Goal: Task Accomplishment & Management: Manage account settings

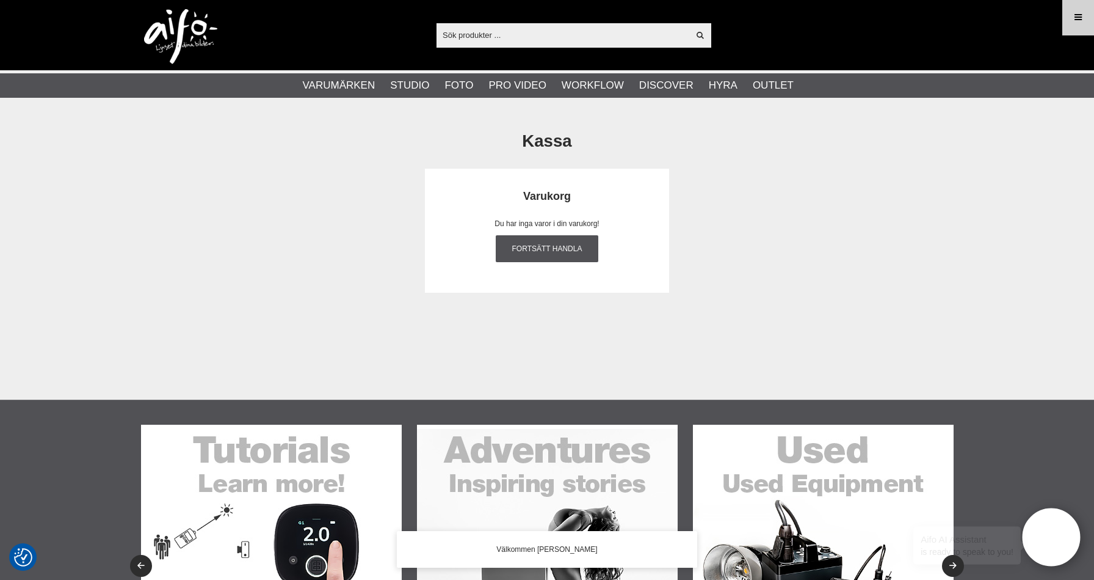
click at [1082, 22] on icon at bounding box center [1078, 17] width 11 height 13
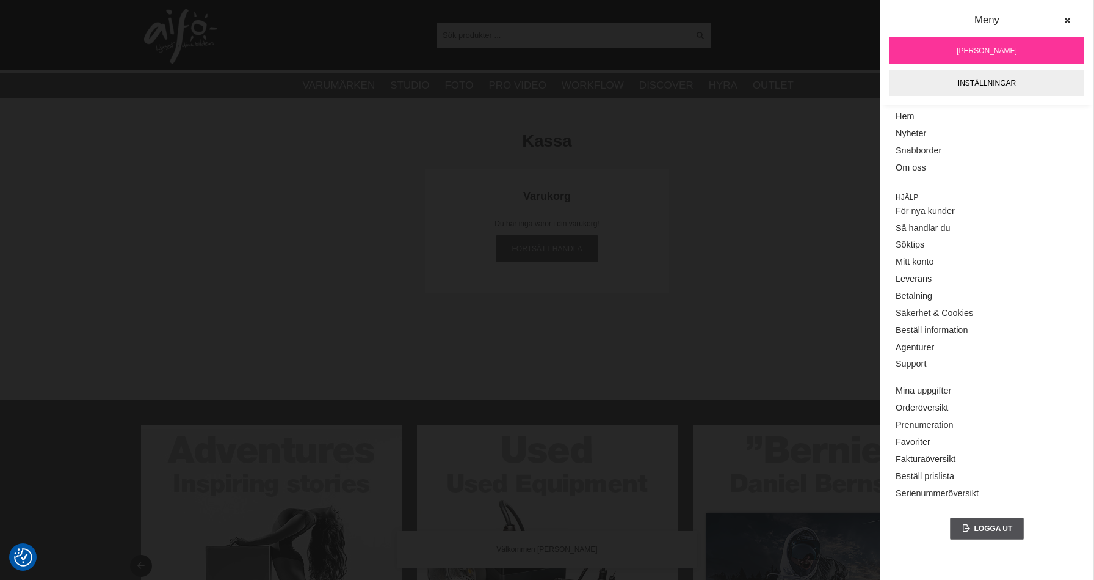
click at [1026, 53] on link "[PERSON_NAME]" at bounding box center [987, 50] width 195 height 26
click at [987, 51] on span "[PERSON_NAME]" at bounding box center [987, 50] width 60 height 11
click at [668, 304] on section "Kassa Varukorg Du har inga varor i din varukorg! Fortsätt handla" at bounding box center [547, 212] width 831 height 189
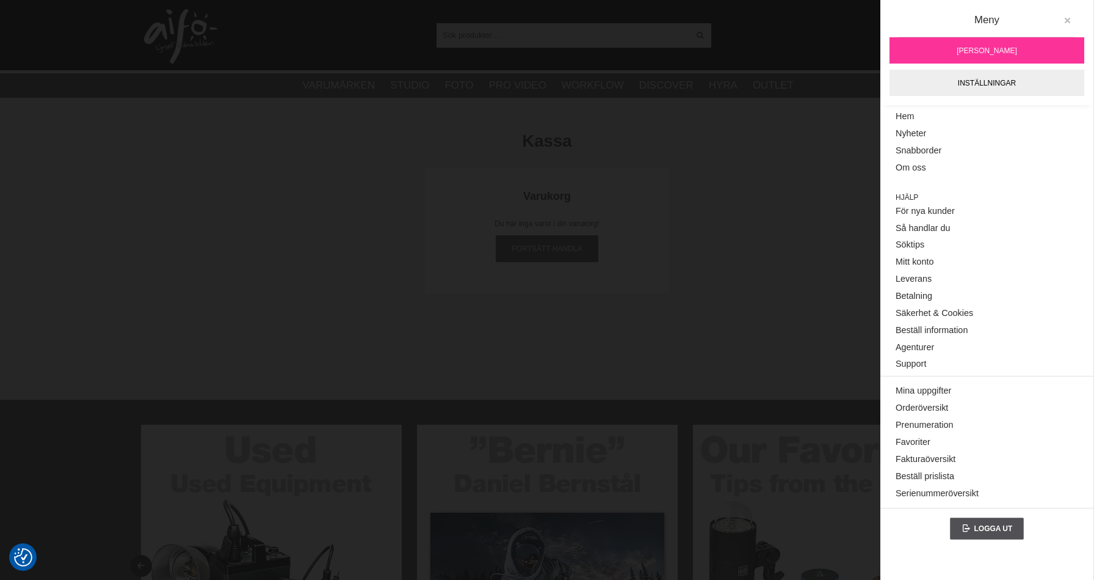
click at [1064, 20] on button at bounding box center [1068, 21] width 22 height 22
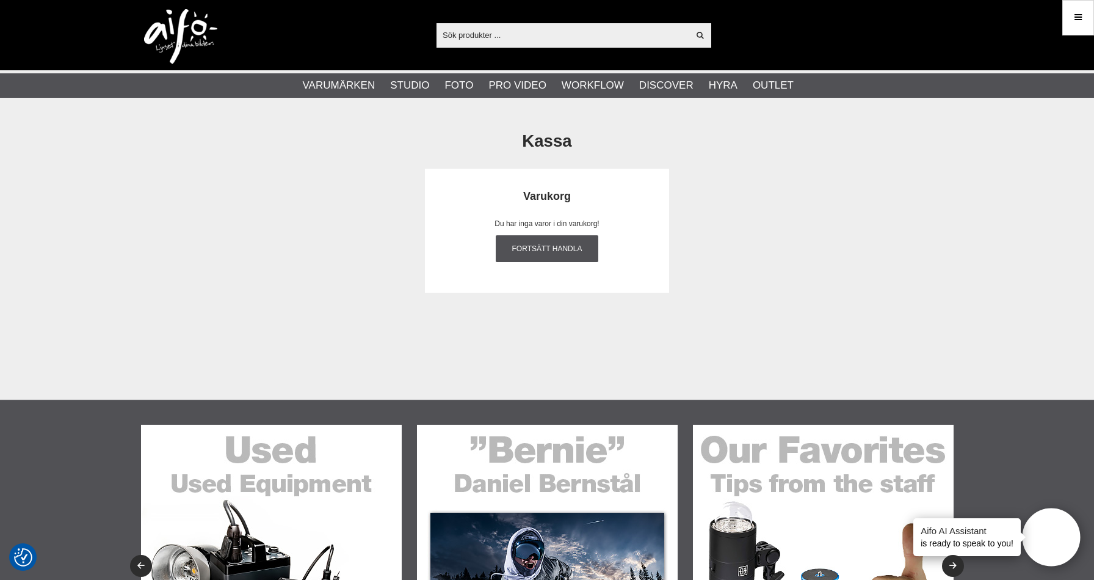
click at [532, 36] on input "text" at bounding box center [563, 35] width 252 height 18
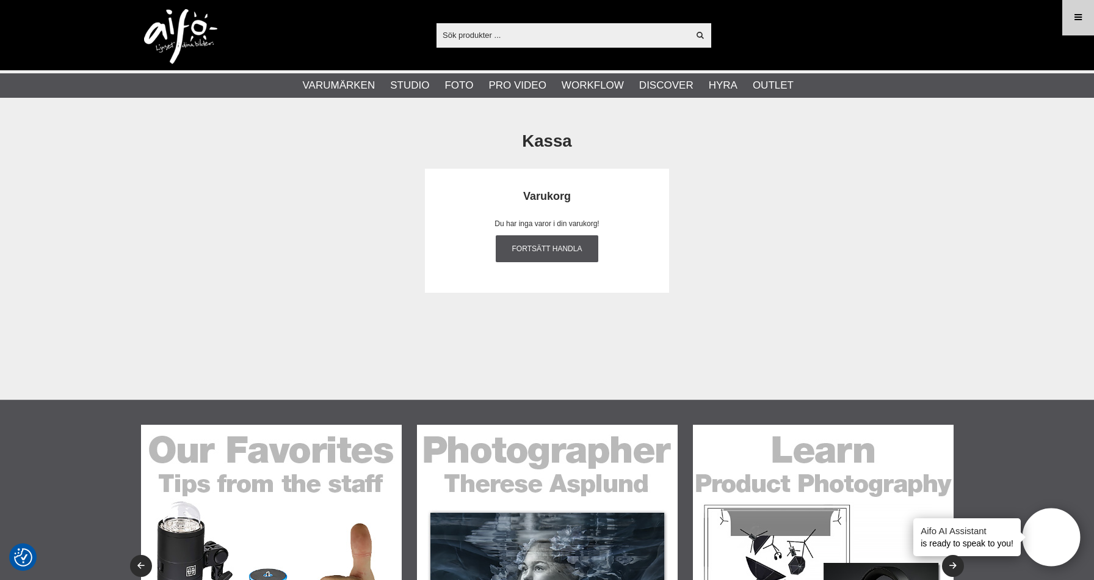
click at [1077, 22] on icon at bounding box center [1078, 17] width 11 height 13
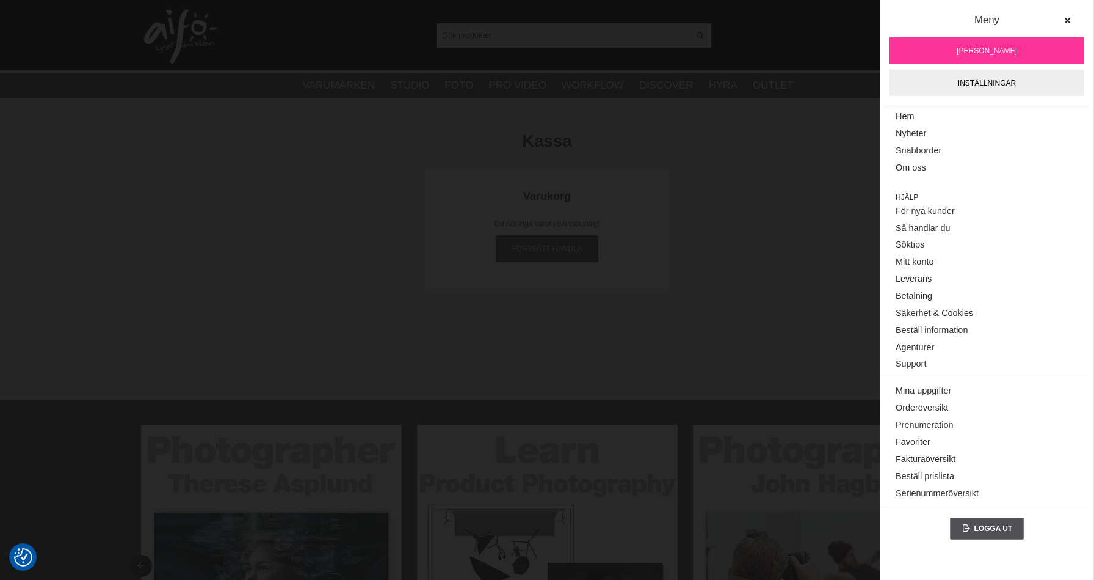
click at [696, 187] on div "Kassa Varukorg Du har inga varor i din varukorg! Fortsätt handla" at bounding box center [547, 210] width 812 height 162
click at [671, 124] on section "Kassa Varukorg Du har inga varor i din varukorg! Fortsätt handla" at bounding box center [547, 212] width 831 height 189
click at [1069, 18] on icon at bounding box center [1067, 20] width 9 height 9
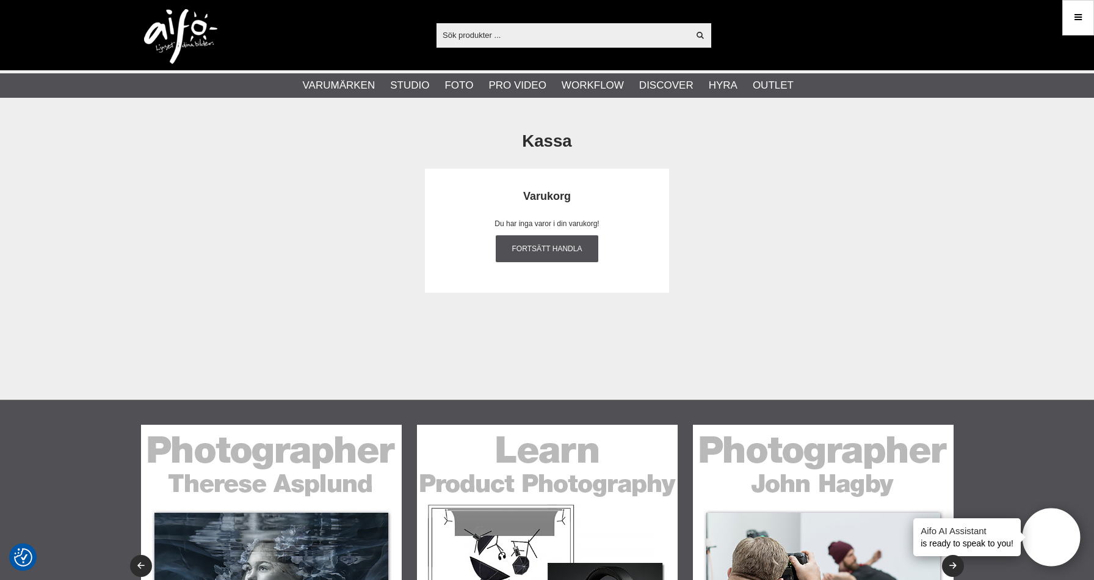
click at [467, 32] on input "text" at bounding box center [563, 35] width 252 height 18
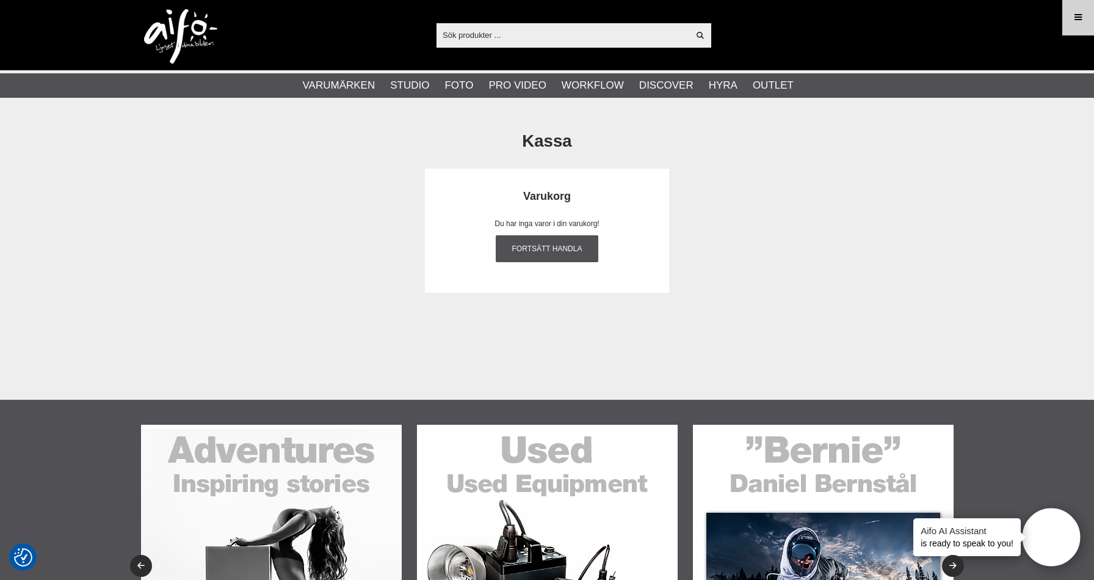
click at [1077, 18] on icon at bounding box center [1078, 17] width 11 height 13
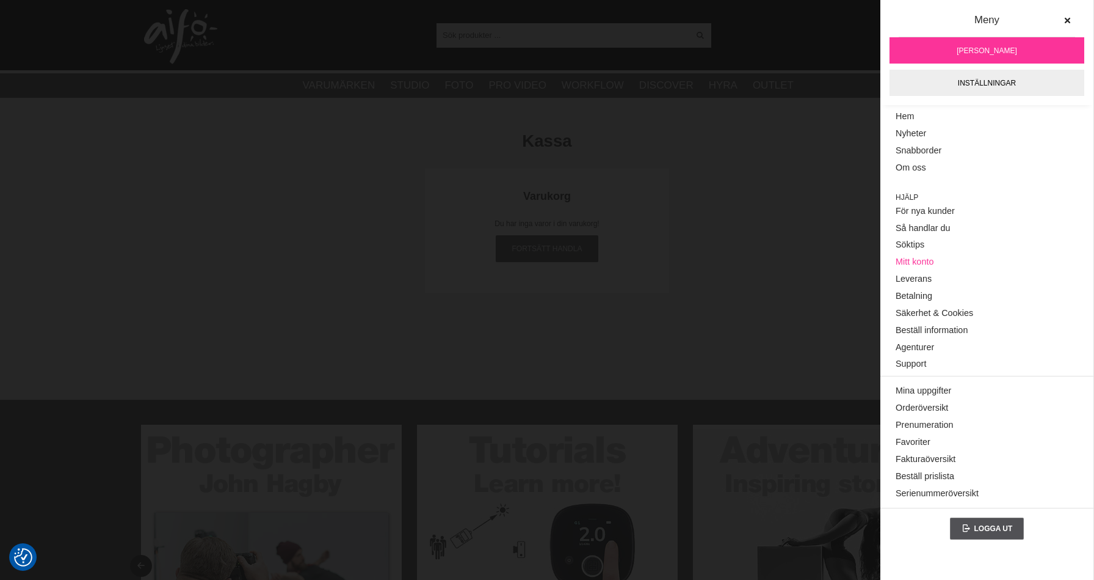
click at [926, 263] on link "Mitt konto" at bounding box center [987, 261] width 183 height 17
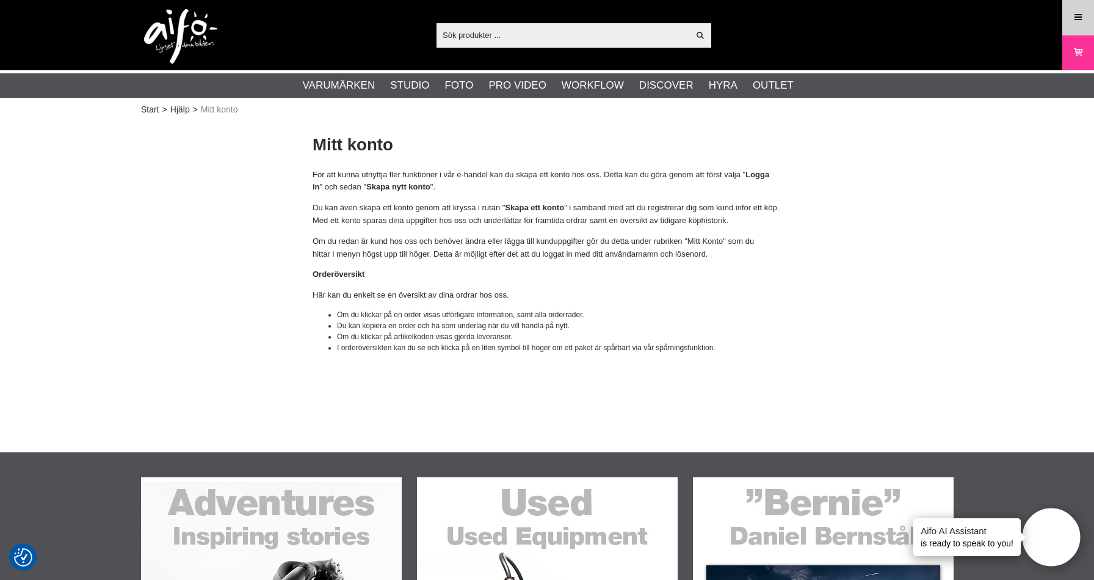
click at [1076, 14] on icon at bounding box center [1078, 17] width 11 height 13
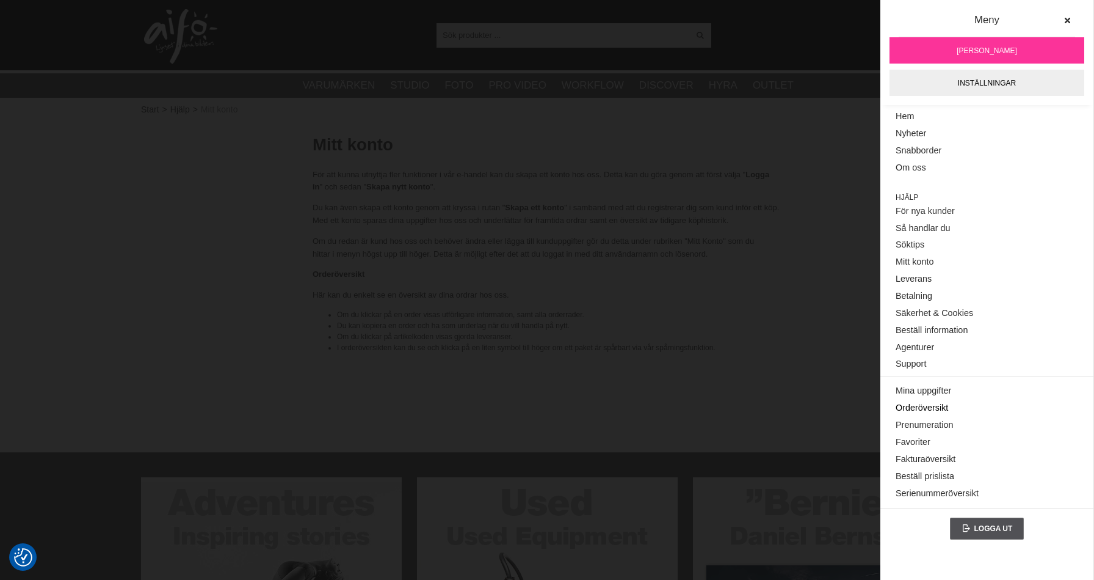
click at [909, 403] on link "Orderöversikt" at bounding box center [987, 407] width 183 height 17
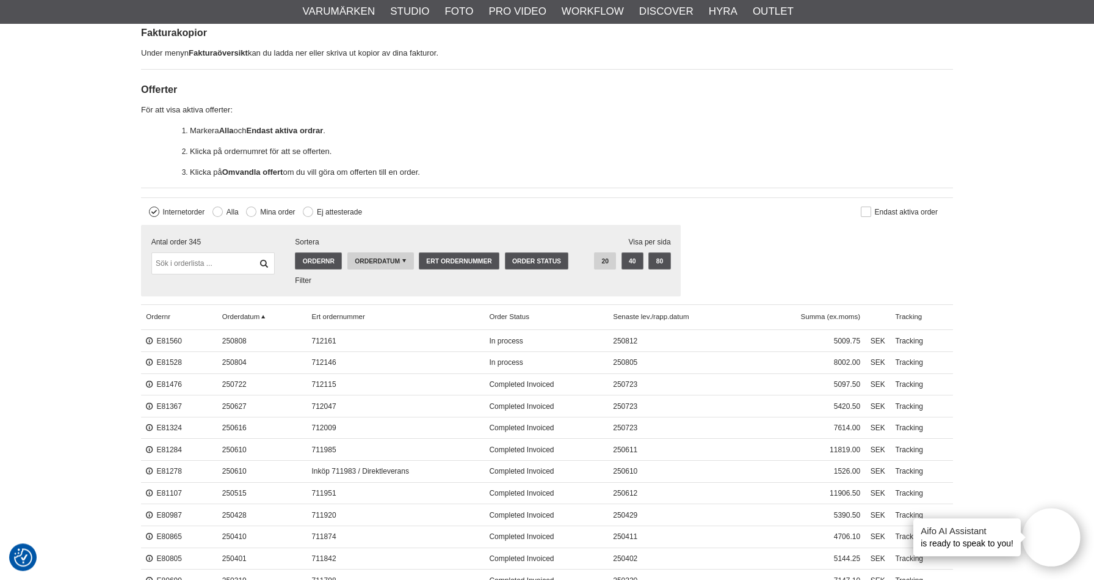
scroll to position [260, 0]
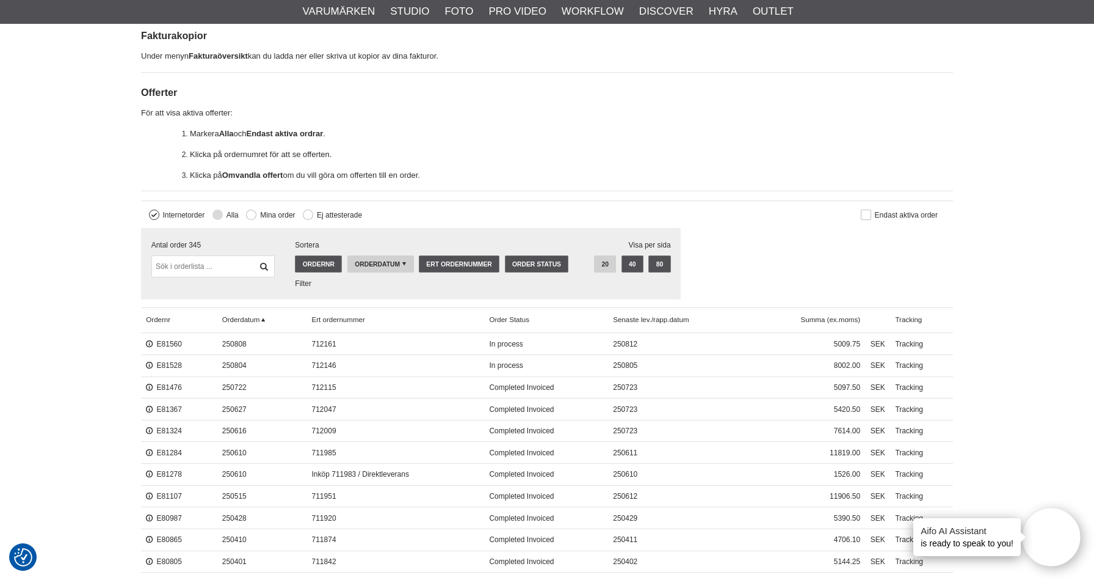
click at [227, 215] on label "Alla" at bounding box center [231, 215] width 16 height 9
click at [0, 0] on input "Alla" at bounding box center [0, 0] width 0 height 0
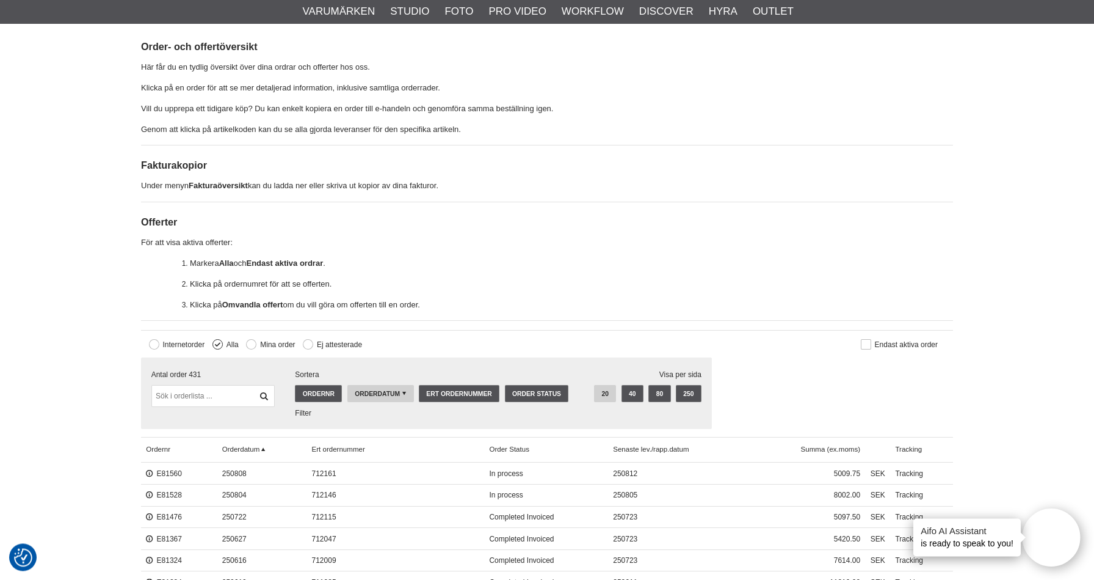
scroll to position [129, 0]
click at [308, 346] on button at bounding box center [308, 345] width 10 height 10
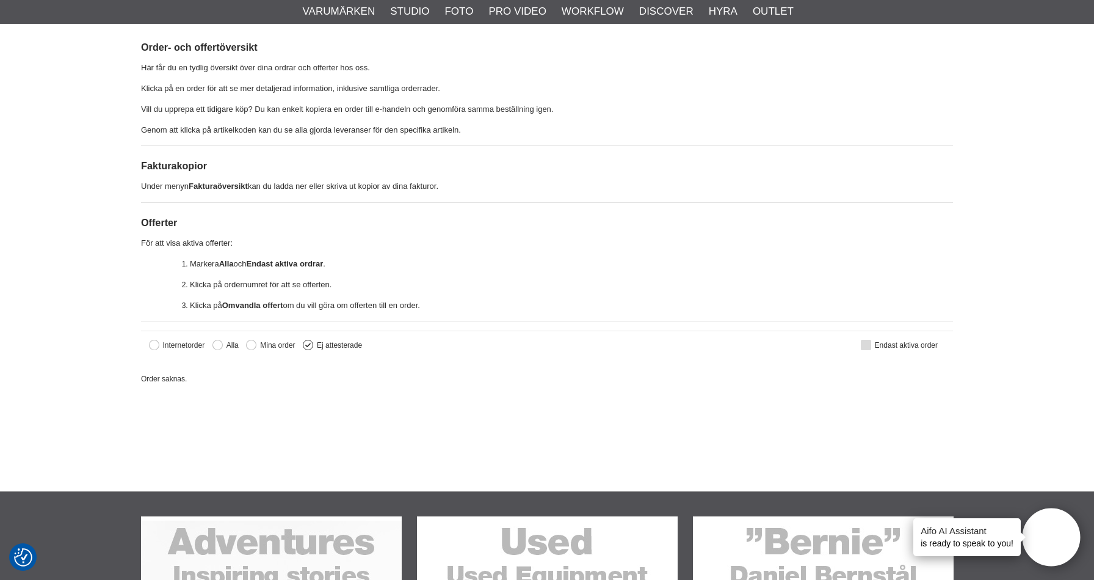
click at [870, 346] on button at bounding box center [866, 345] width 10 height 10
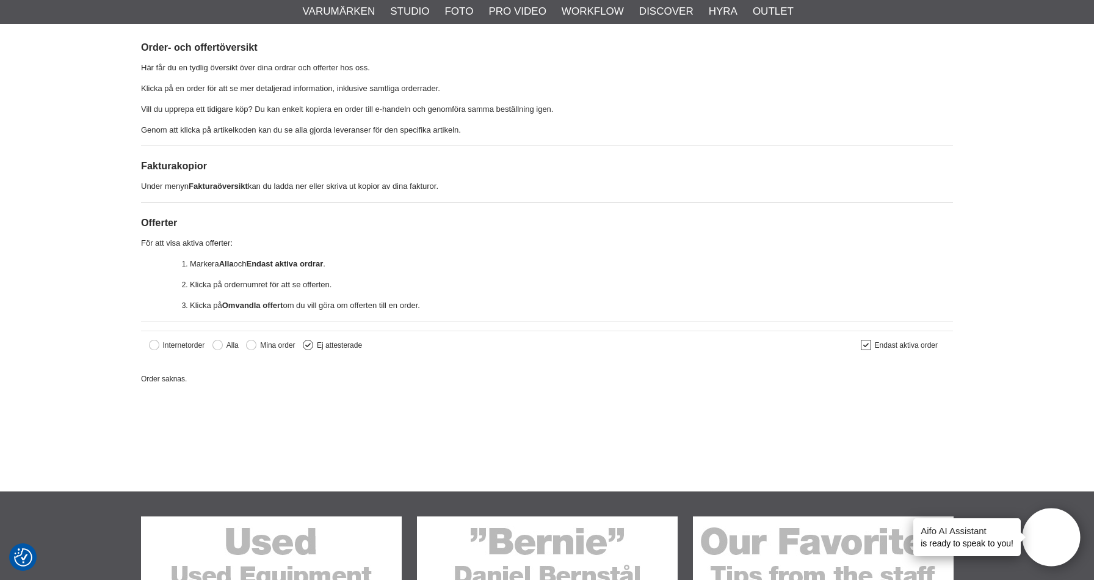
click at [307, 346] on button at bounding box center [308, 345] width 10 height 10
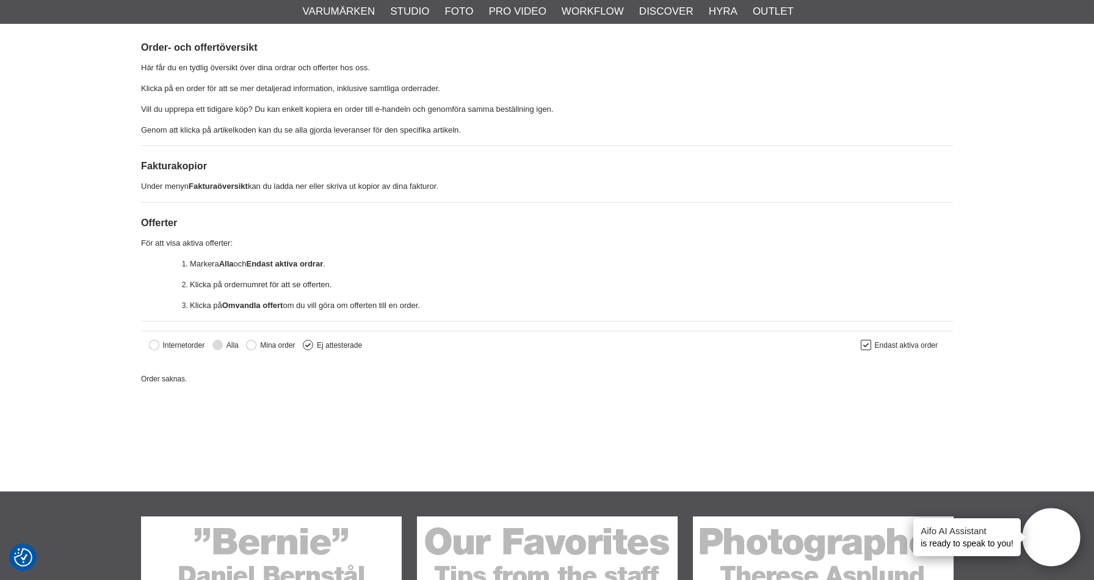
click at [220, 343] on button at bounding box center [218, 345] width 10 height 10
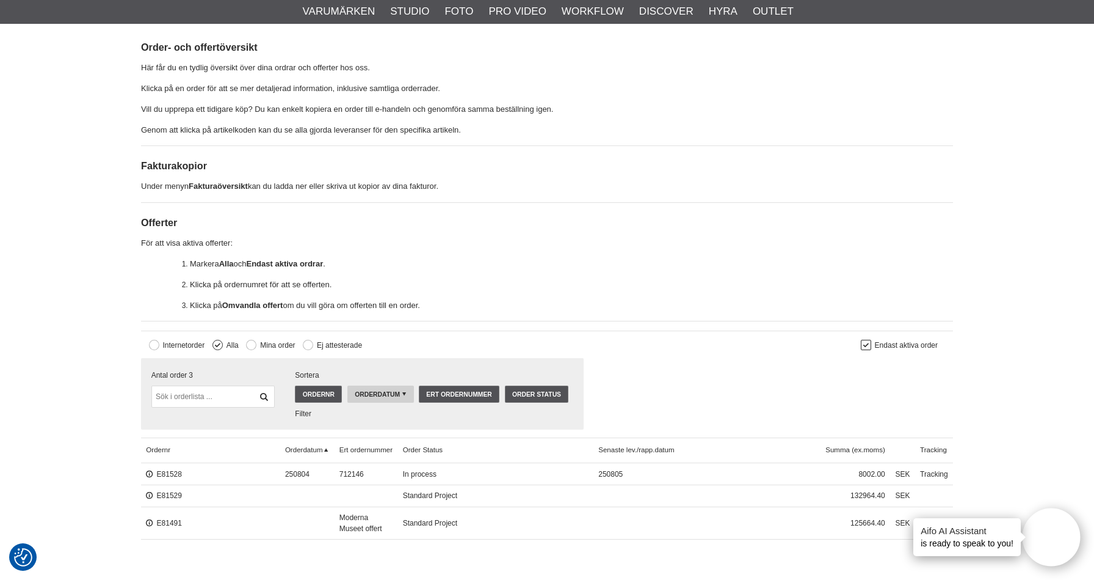
drag, startPoint x: 310, startPoint y: 520, endPoint x: 251, endPoint y: 512, distance: 59.2
click at [206, 518] on div "E81491" at bounding box center [210, 522] width 139 height 33
click at [171, 492] on link "E81529" at bounding box center [164, 495] width 36 height 9
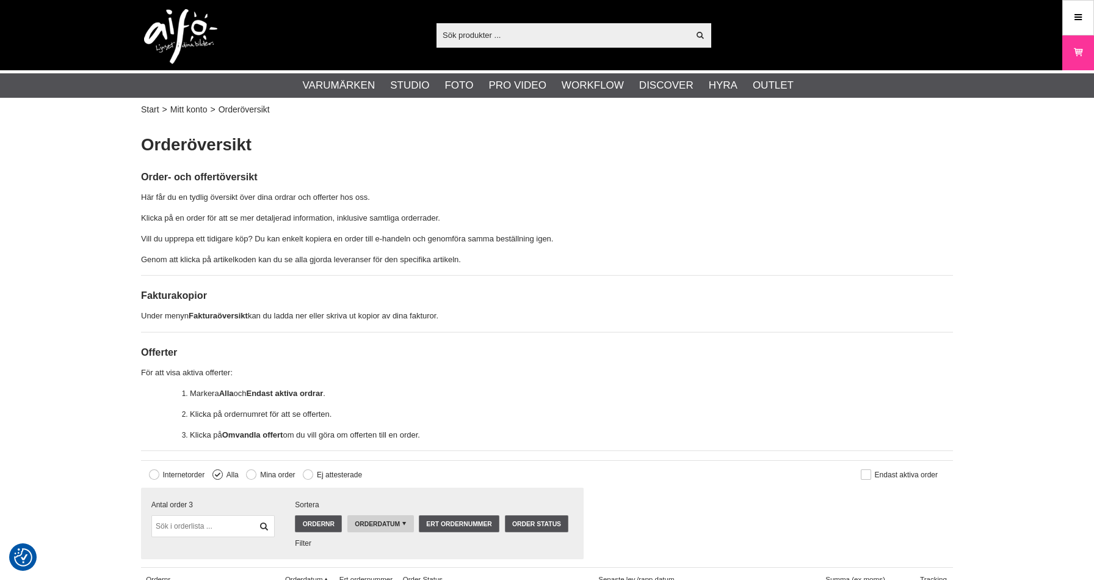
scroll to position [129, 0]
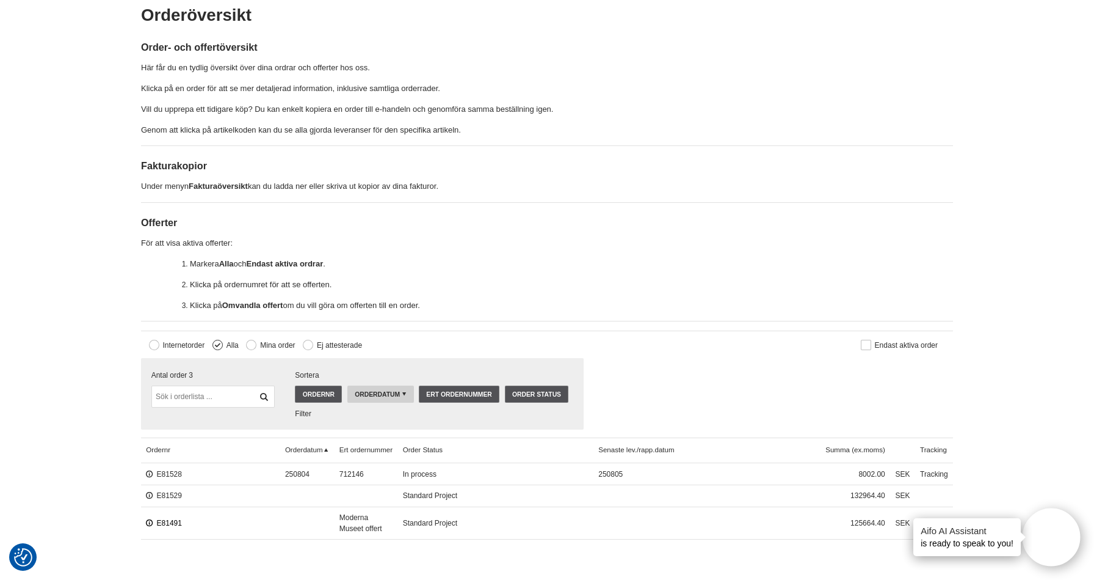
click at [175, 519] on link "E81491" at bounding box center [164, 523] width 36 height 9
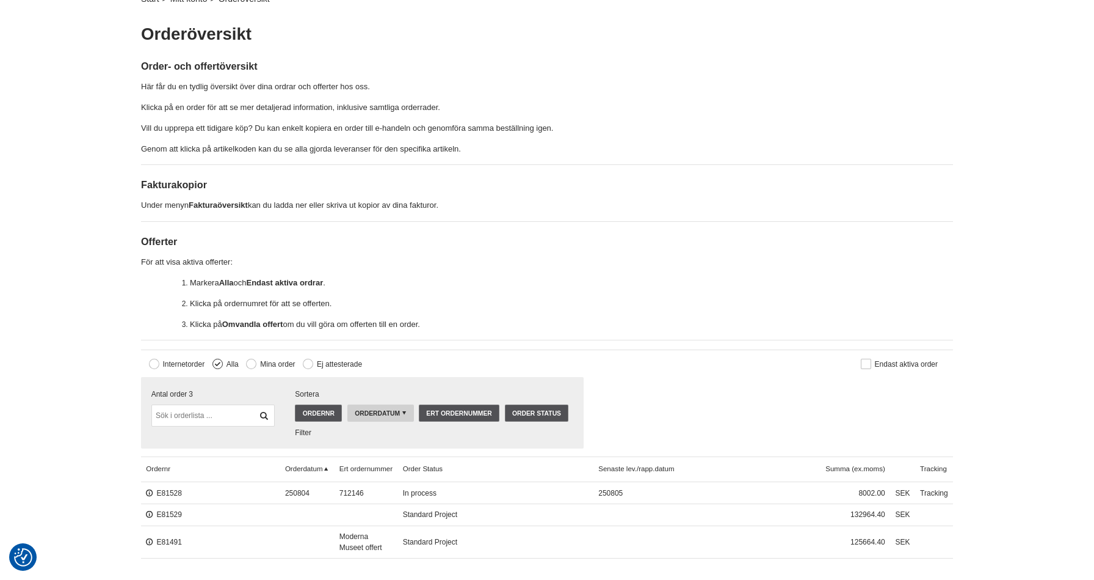
scroll to position [111, 0]
click at [157, 518] on div "E81529" at bounding box center [210, 514] width 139 height 22
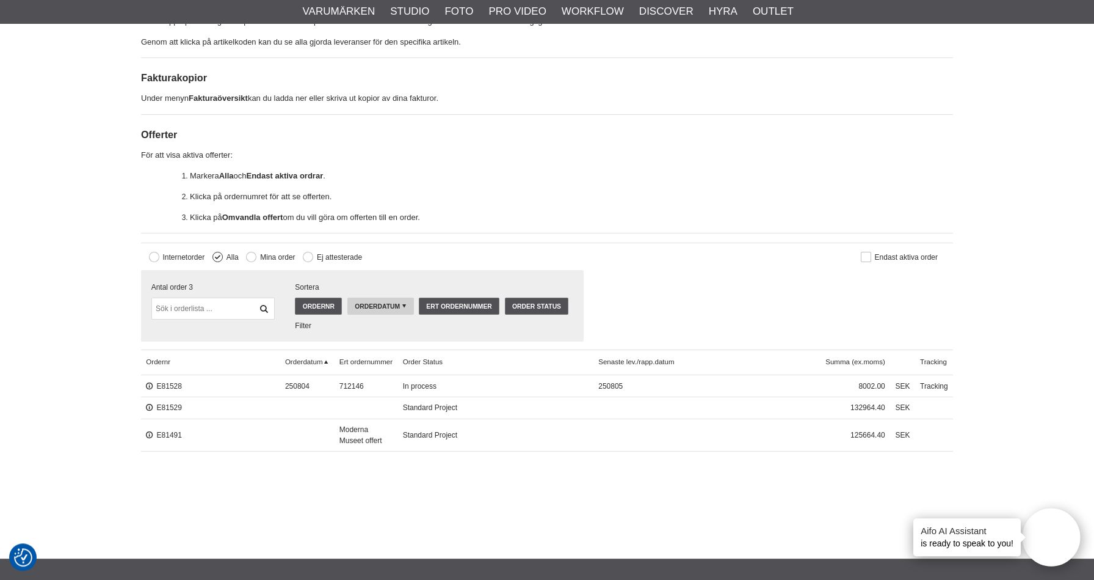
scroll to position [222, 0]
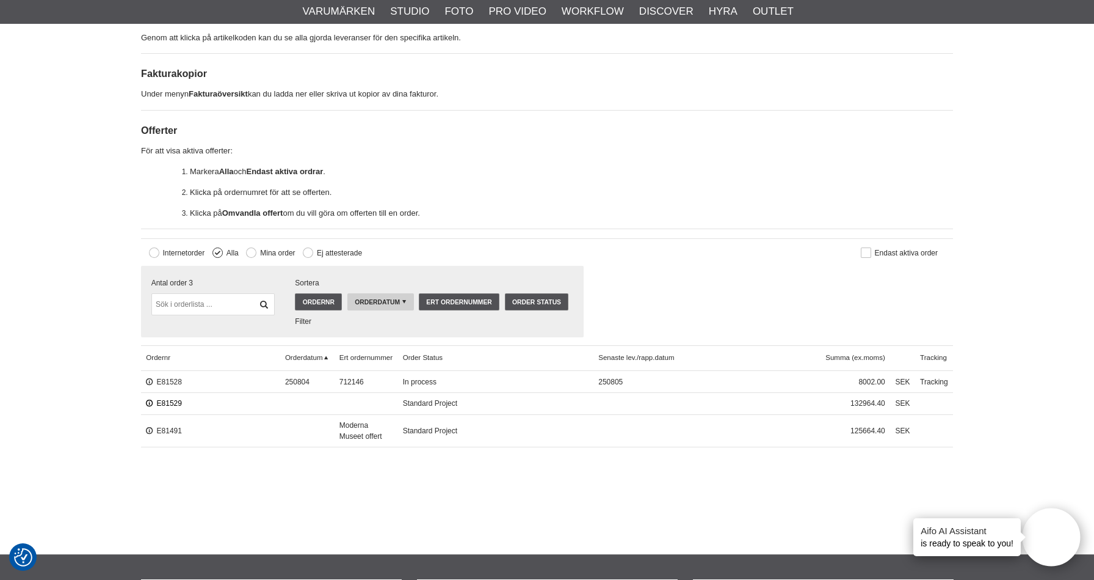
click at [164, 402] on link "E81529" at bounding box center [164, 403] width 36 height 9
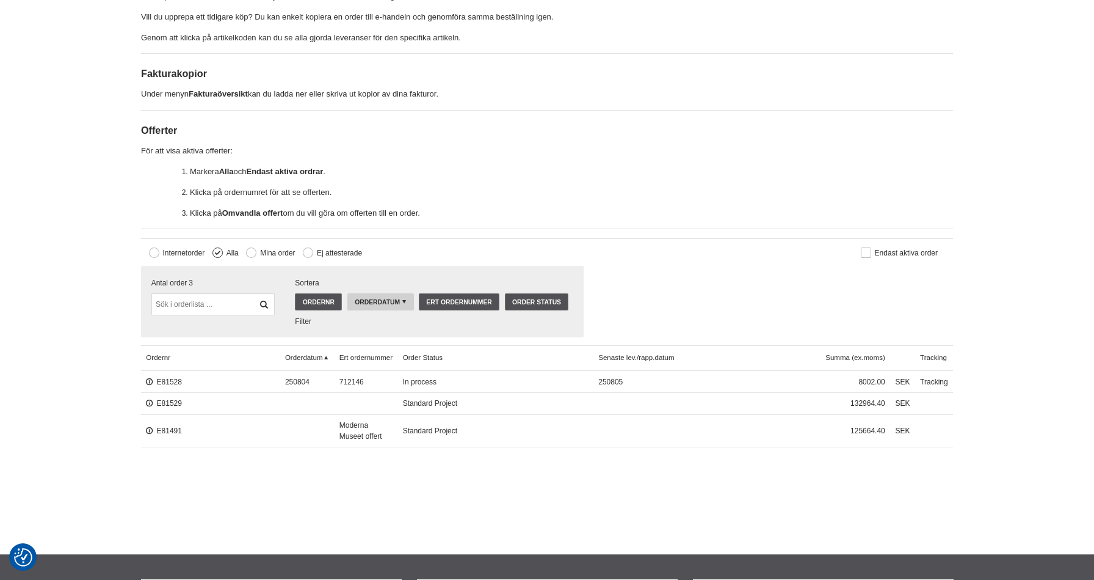
scroll to position [222, 0]
click at [164, 403] on link "E81529" at bounding box center [164, 403] width 36 height 9
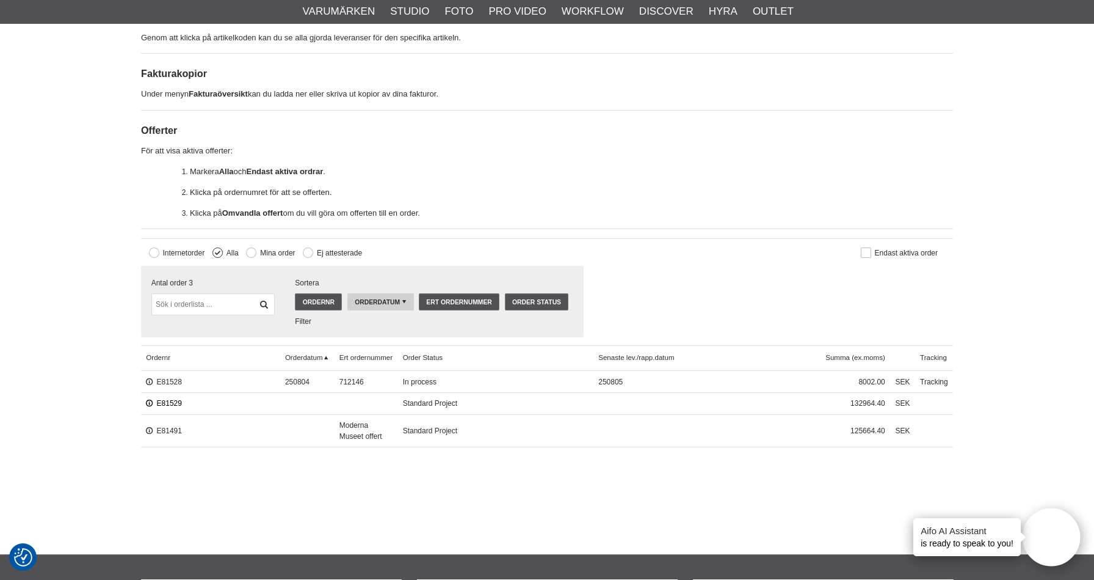
scroll to position [203, 0]
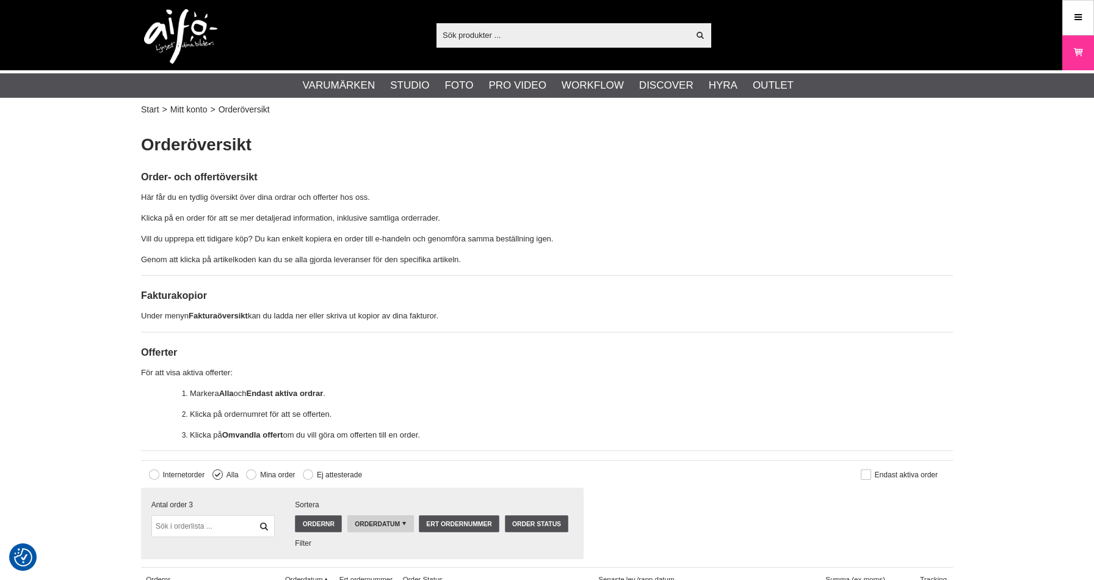
scroll to position [203, 0]
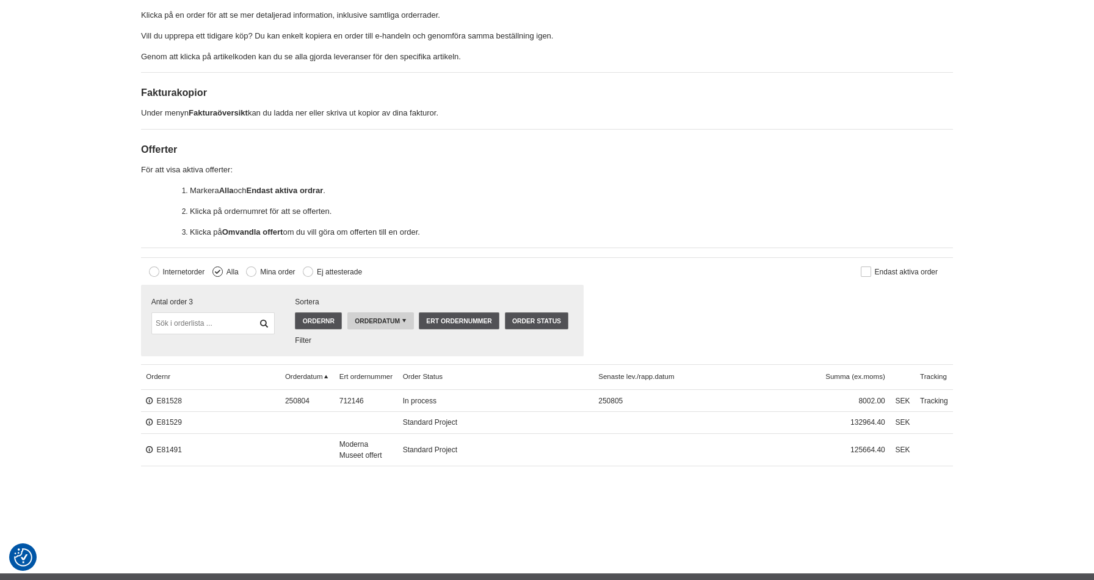
click at [500, 153] on h3 "Offerter" at bounding box center [547, 149] width 812 height 14
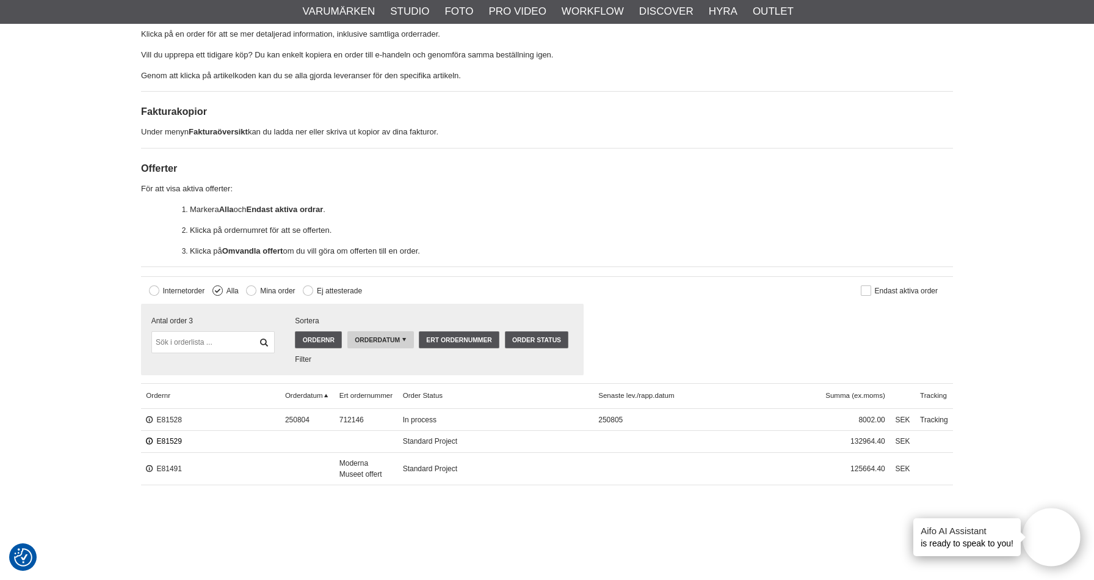
click at [169, 441] on link "E81529" at bounding box center [164, 441] width 36 height 9
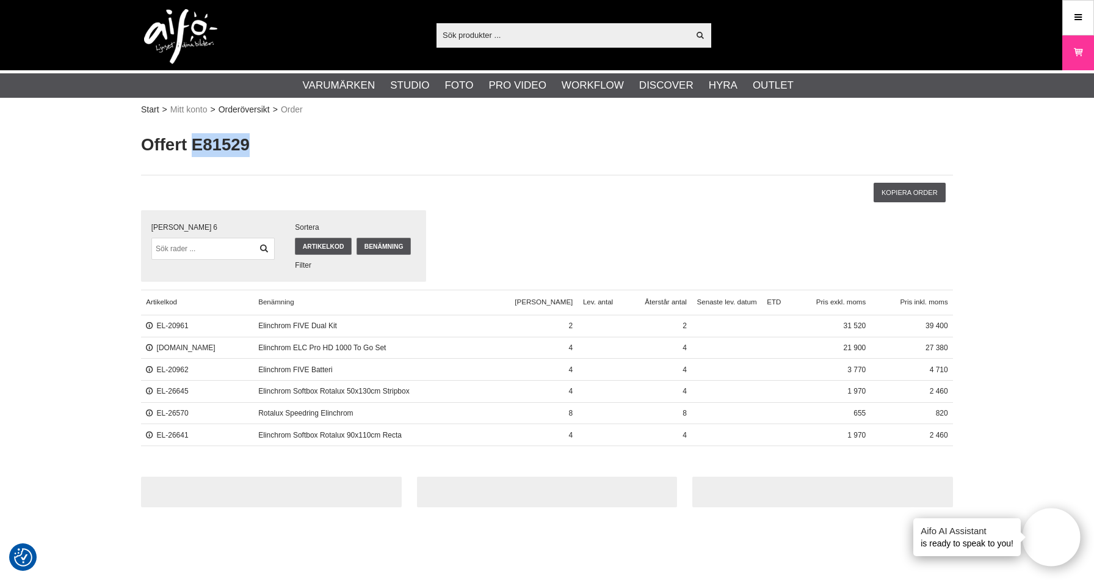
drag, startPoint x: 258, startPoint y: 150, endPoint x: 192, endPoint y: 150, distance: 66.0
click at [192, 148] on h1 "Offert E81529" at bounding box center [547, 145] width 812 height 24
copy h1 "E81529"
click at [903, 192] on input "Kopiera order" at bounding box center [909, 193] width 71 height 20
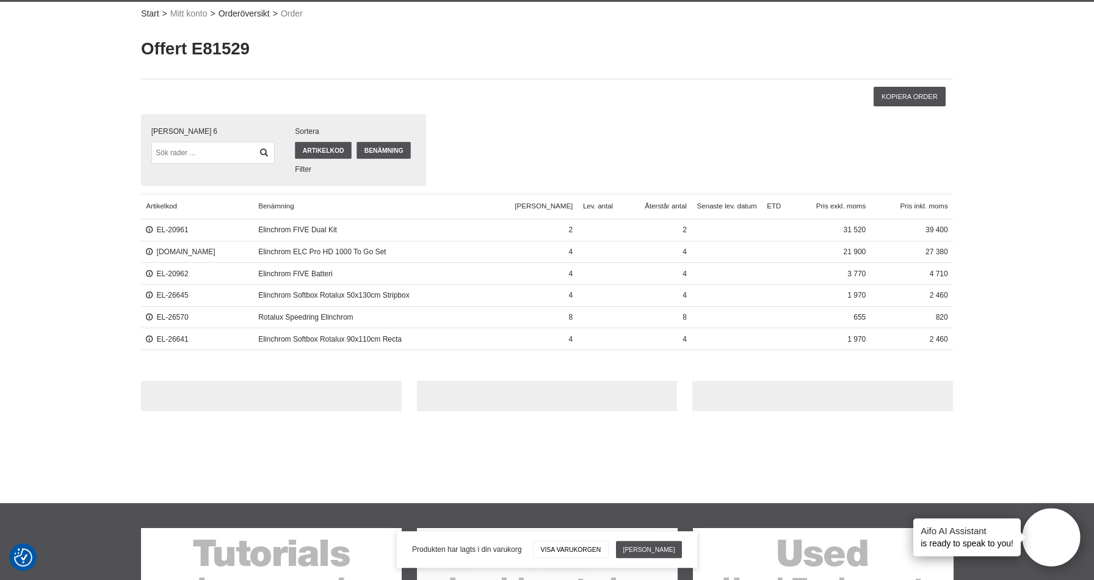
scroll to position [260, 0]
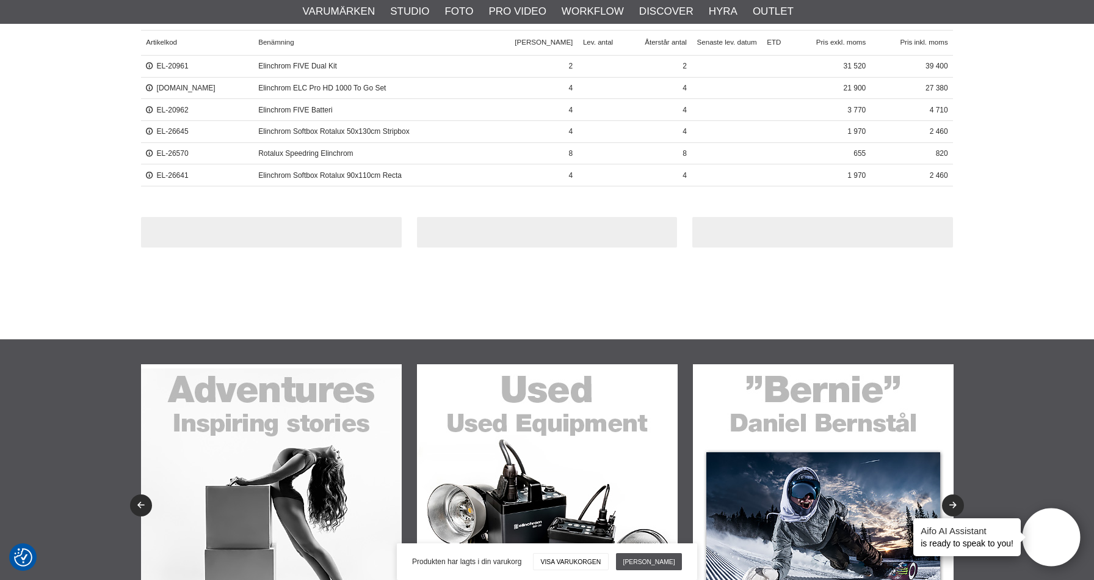
click at [592, 553] on link "Visa varukorgen" at bounding box center [570, 561] width 75 height 17
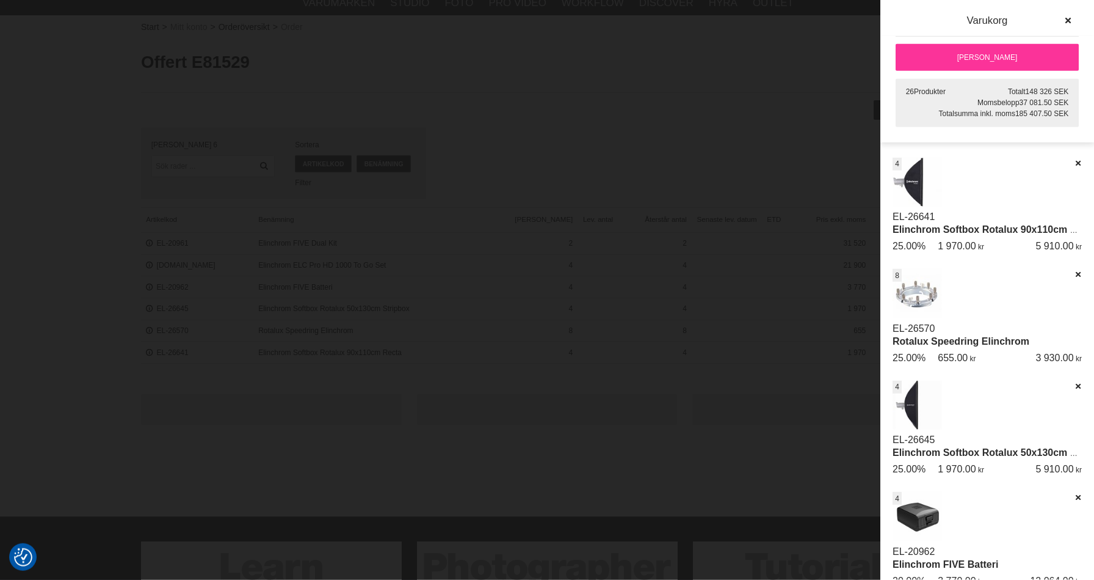
scroll to position [0, 0]
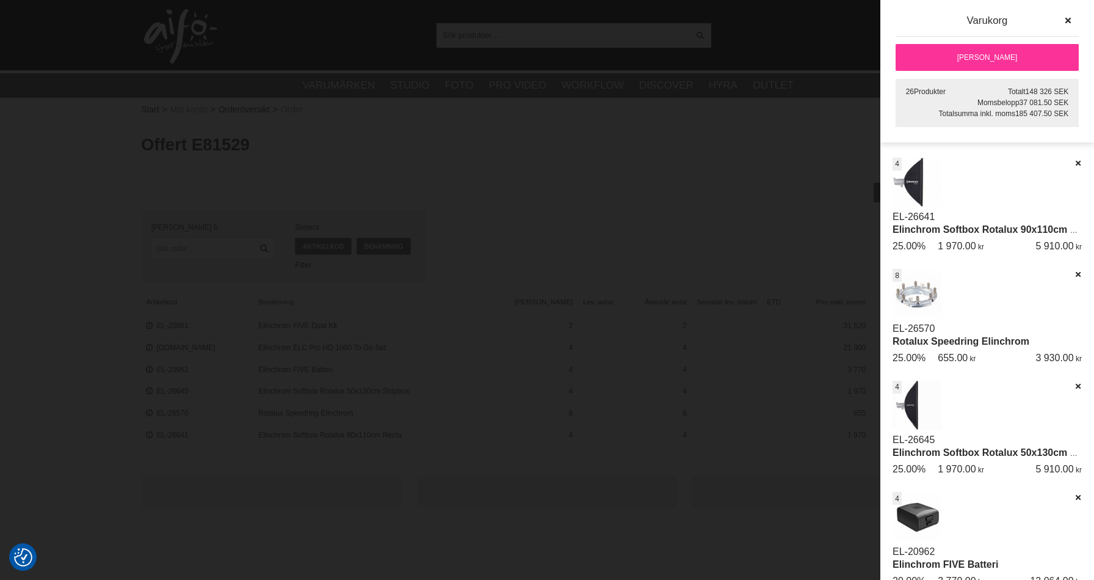
click at [955, 54] on link "[PERSON_NAME]" at bounding box center [987, 57] width 183 height 27
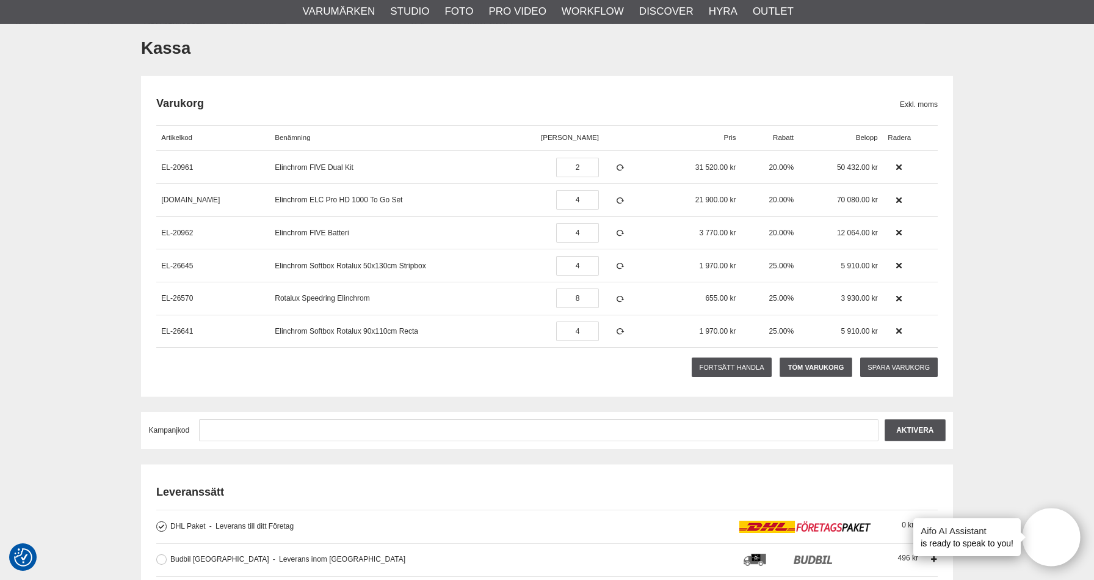
scroll to position [129, 0]
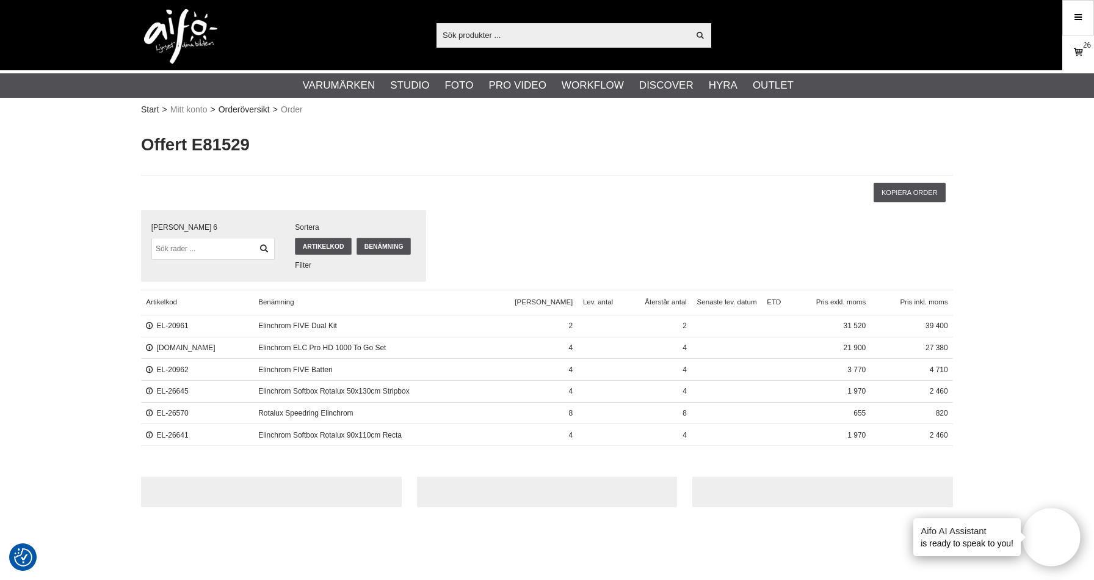
click at [1087, 48] on span "26" at bounding box center [1087, 45] width 8 height 11
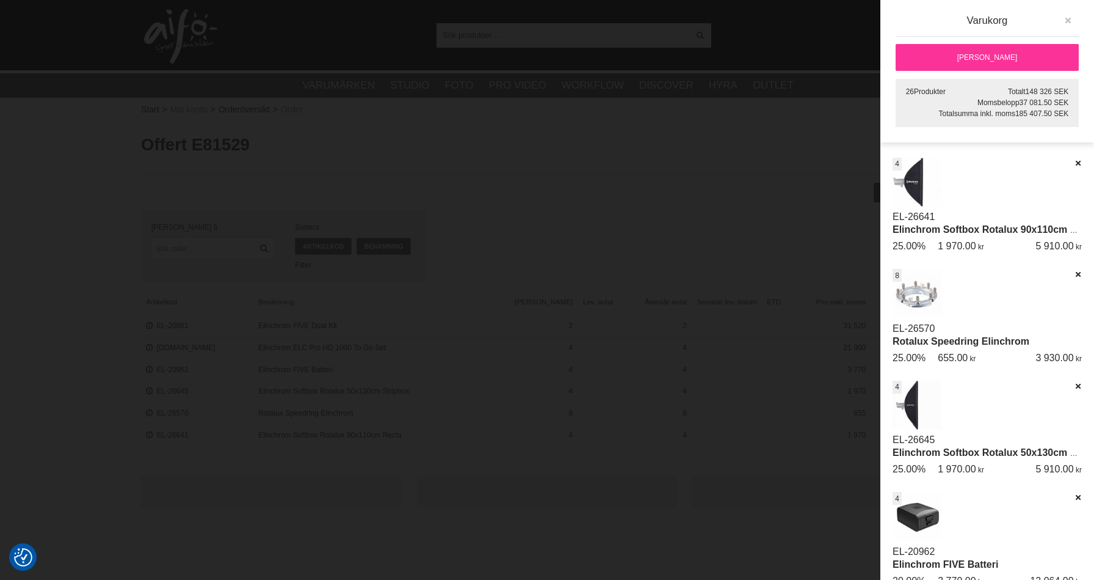
click at [1068, 19] on icon "button" at bounding box center [1068, 20] width 9 height 9
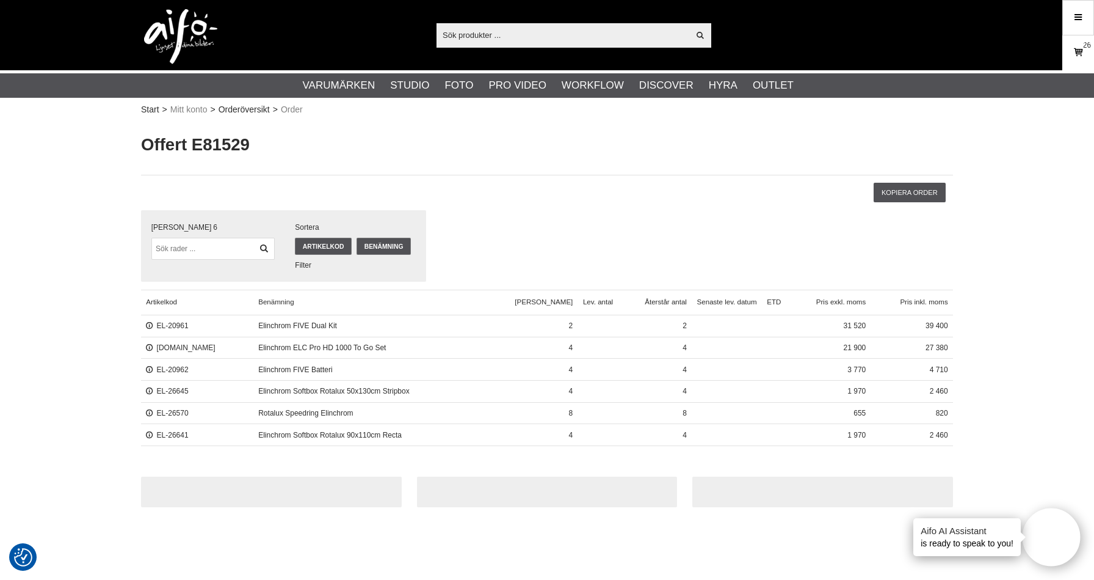
click at [1077, 49] on icon at bounding box center [1078, 52] width 12 height 13
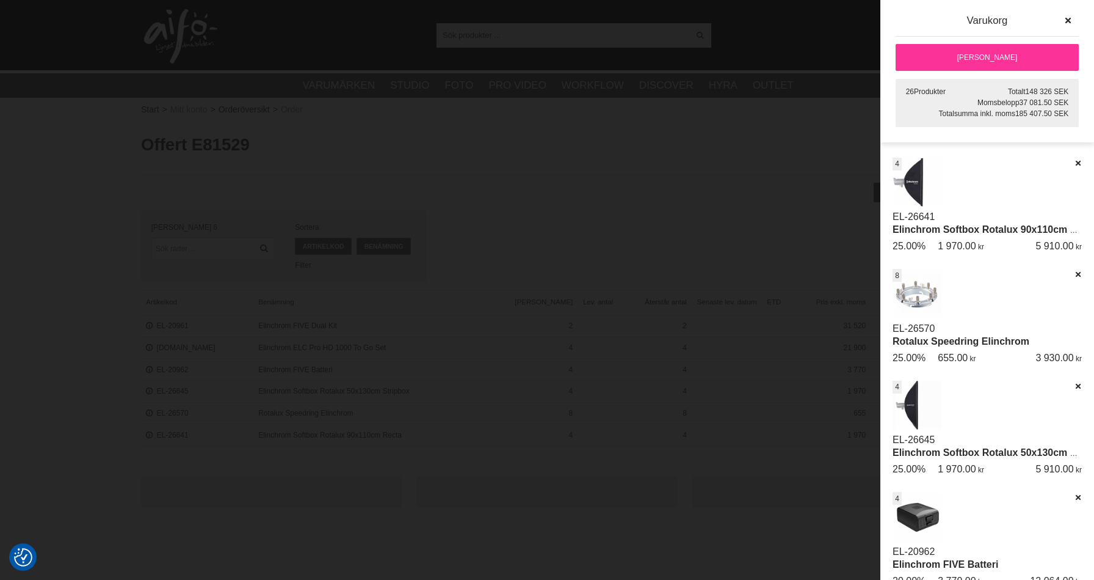
click at [980, 53] on link "[PERSON_NAME]" at bounding box center [987, 57] width 183 height 27
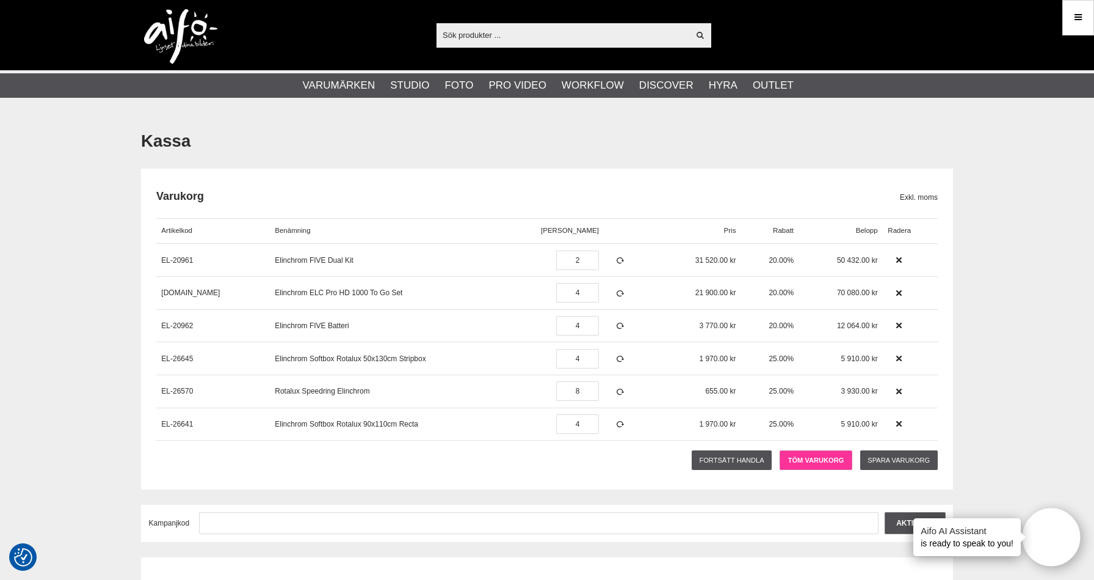
click at [840, 457] on link "Töm varukorg" at bounding box center [816, 460] width 73 height 20
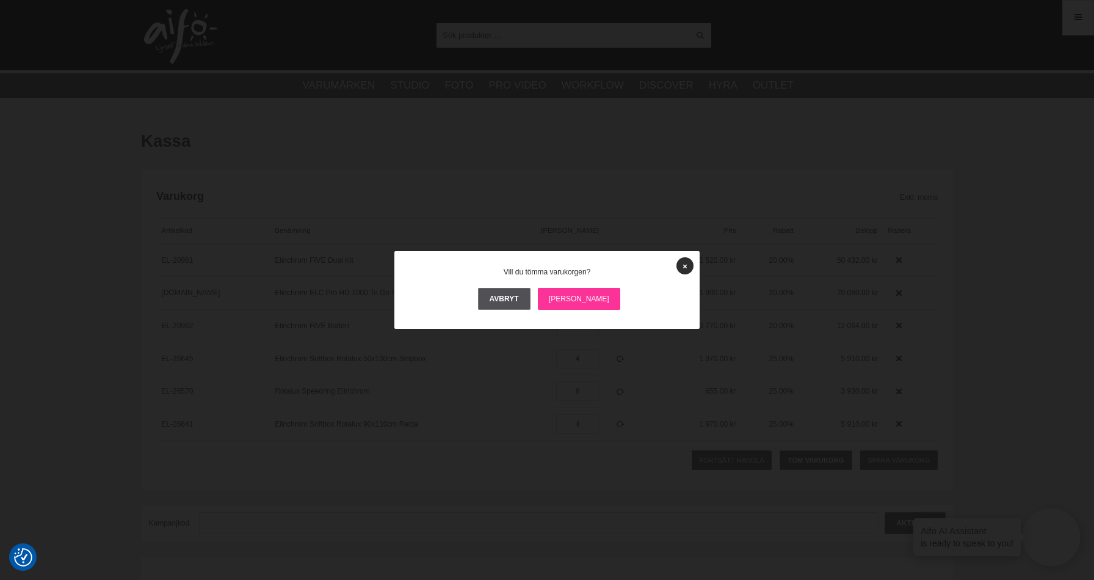
click at [577, 299] on link "[PERSON_NAME]" at bounding box center [579, 299] width 82 height 22
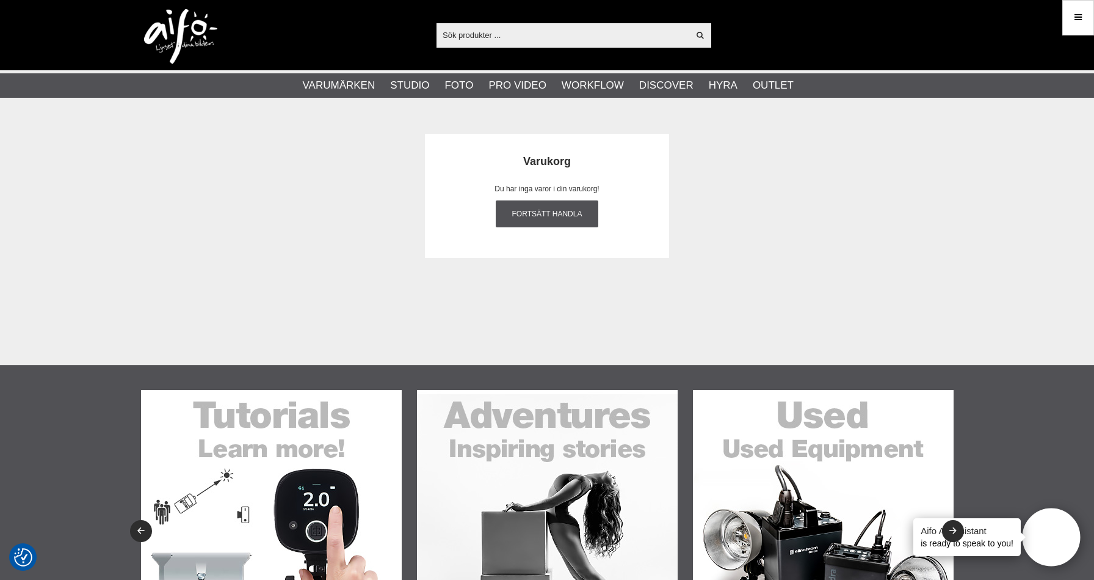
click at [531, 260] on section "Varukorg Du har inga varor i din varukorg! Fortsätt handla" at bounding box center [547, 195] width 831 height 155
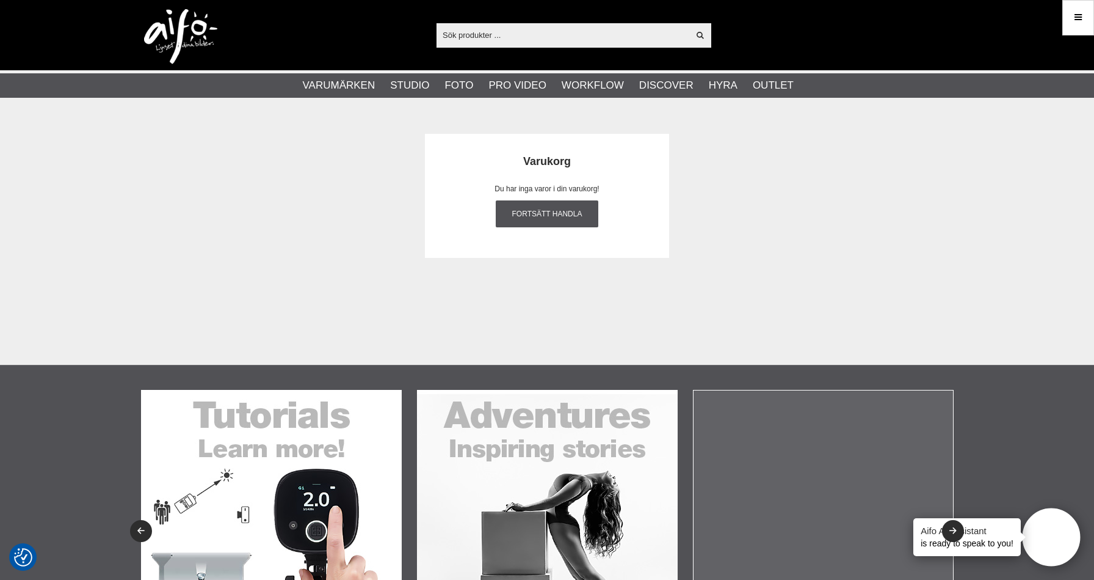
click at [473, 30] on input "text" at bounding box center [563, 35] width 252 height 18
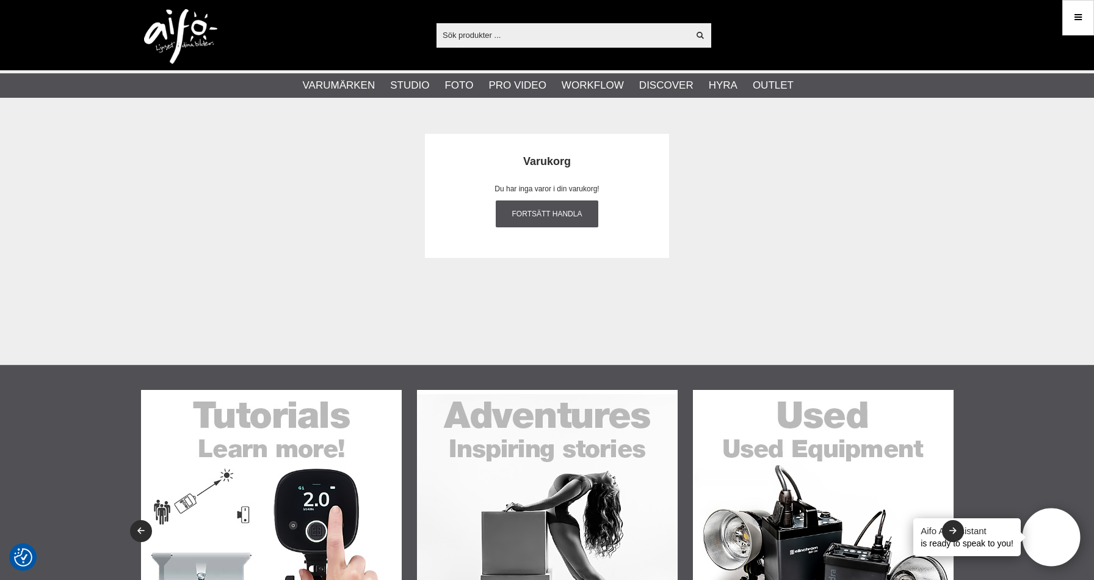
paste input "4012240015160"
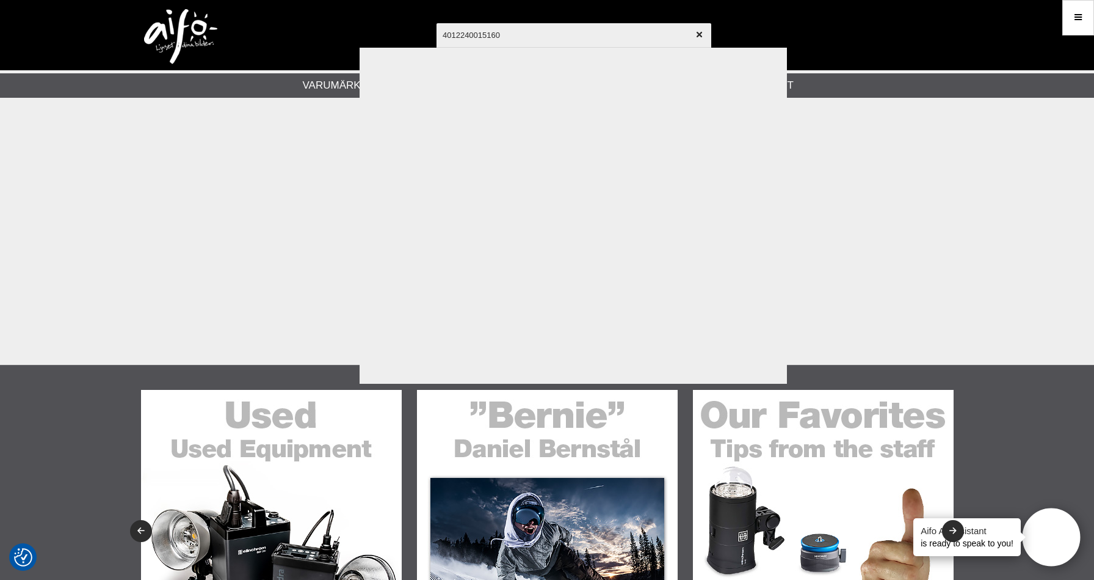
click at [523, 32] on input "4012240015160" at bounding box center [574, 34] width 275 height 43
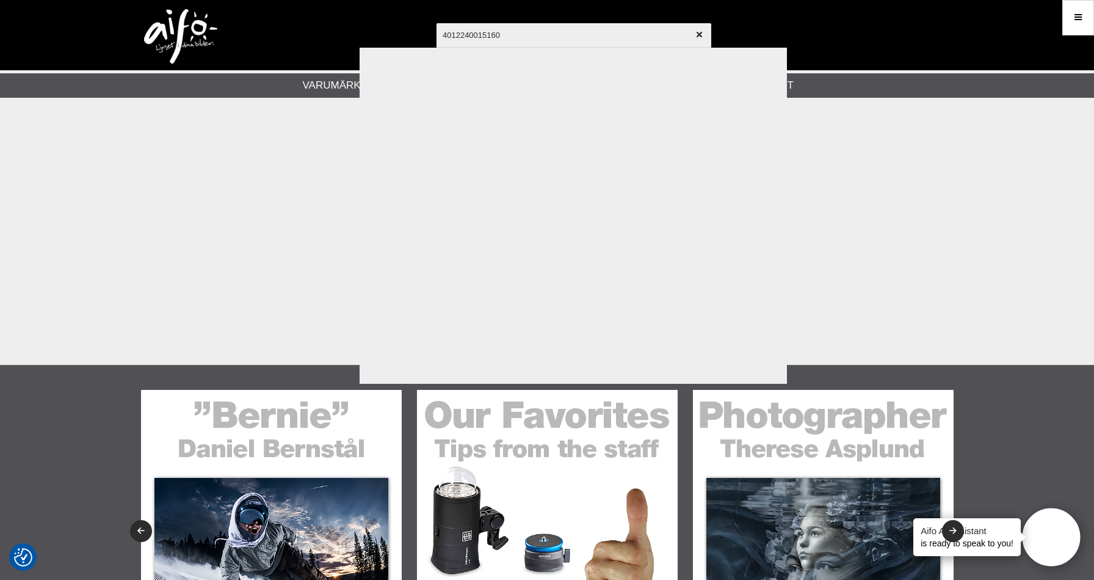
drag, startPoint x: 428, startPoint y: 26, endPoint x: 333, endPoint y: 20, distance: 94.2
click at [437, 20] on input "4012240015160" at bounding box center [574, 34] width 275 height 43
paste input "108619"
type input "1086190"
click at [879, 64] on div "1086190 Visa alla Artiklar Kategorier av artiklar Din sökning på 1086190 gav in…" at bounding box center [547, 35] width 831 height 70
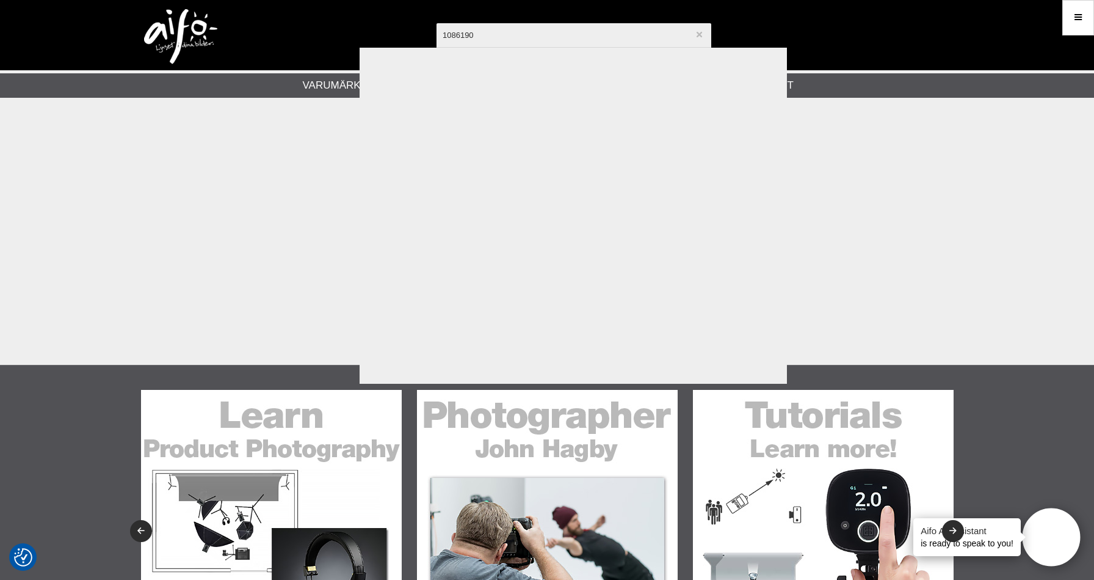
click at [702, 35] on icon "button" at bounding box center [699, 35] width 9 height 9
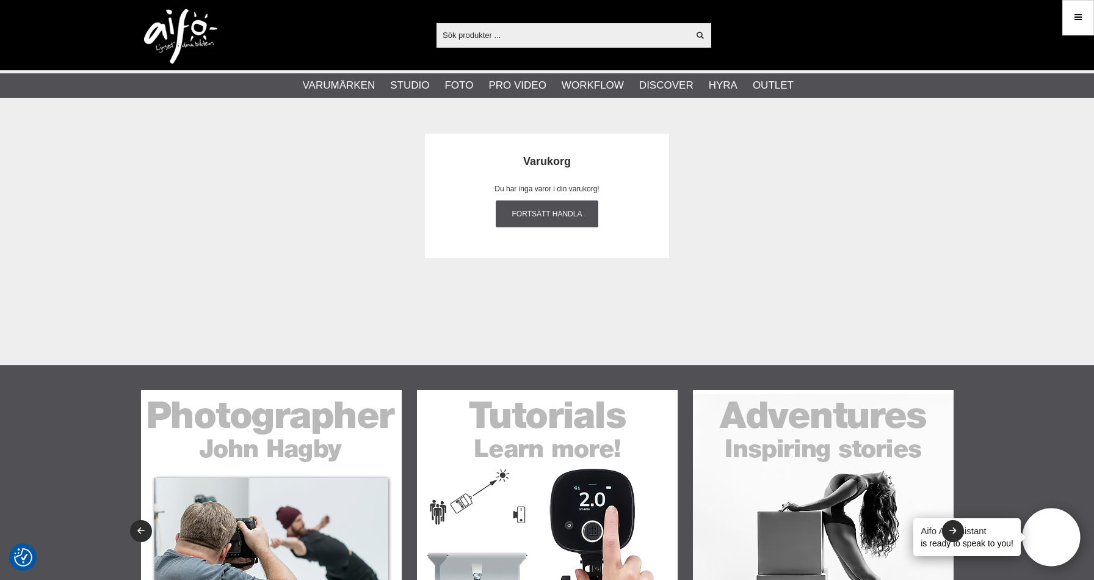
click at [738, 250] on div at bounding box center [547, 290] width 1094 height 580
click at [548, 214] on link "Fortsätt handla" at bounding box center [547, 213] width 103 height 27
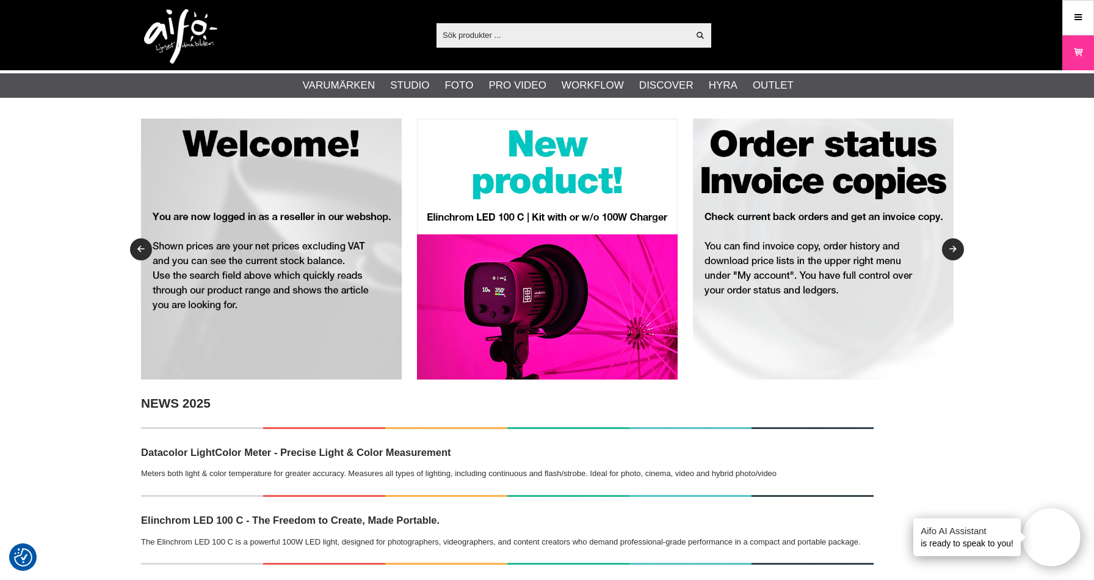
click at [559, 38] on input "text" at bounding box center [563, 35] width 252 height 18
paste input "1086190"
type input "1086190"
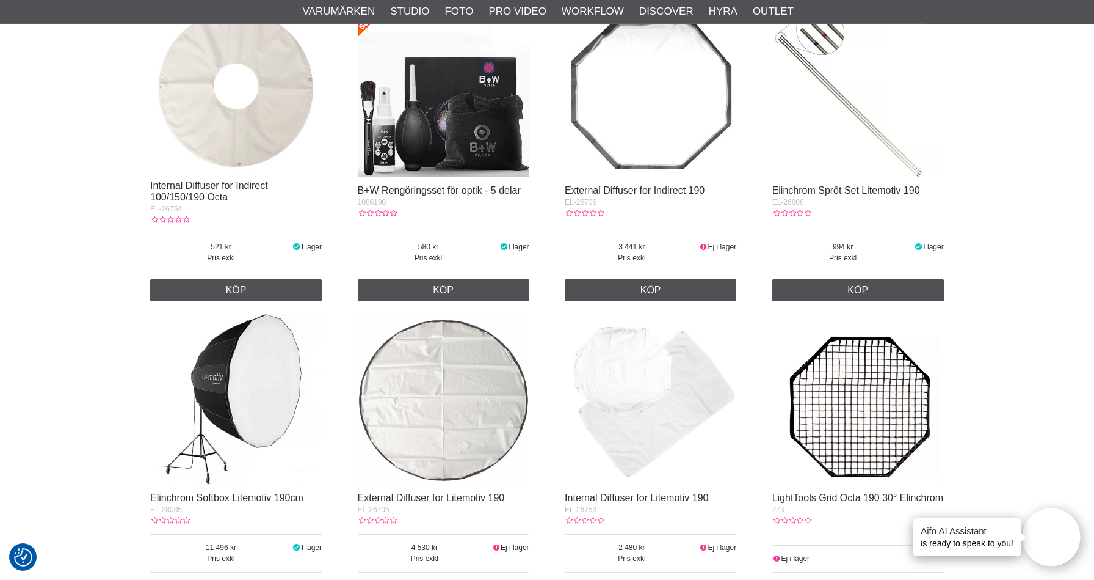
scroll to position [520, 0]
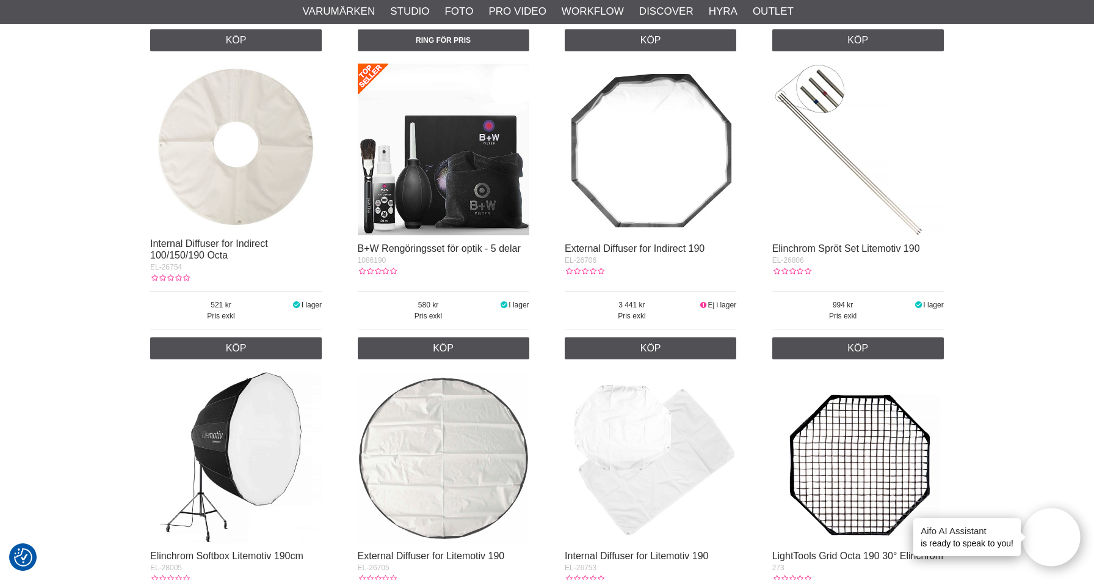
click at [510, 172] on img at bounding box center [444, 150] width 172 height 172
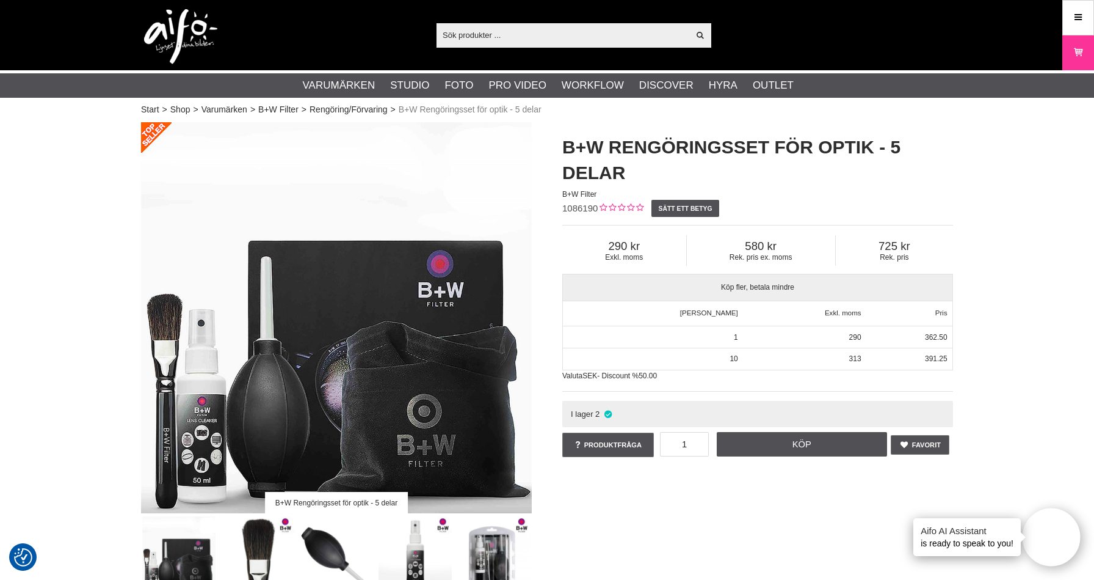
click at [494, 36] on input "text" at bounding box center [563, 35] width 252 height 18
paste input "CUC3315-ORG"
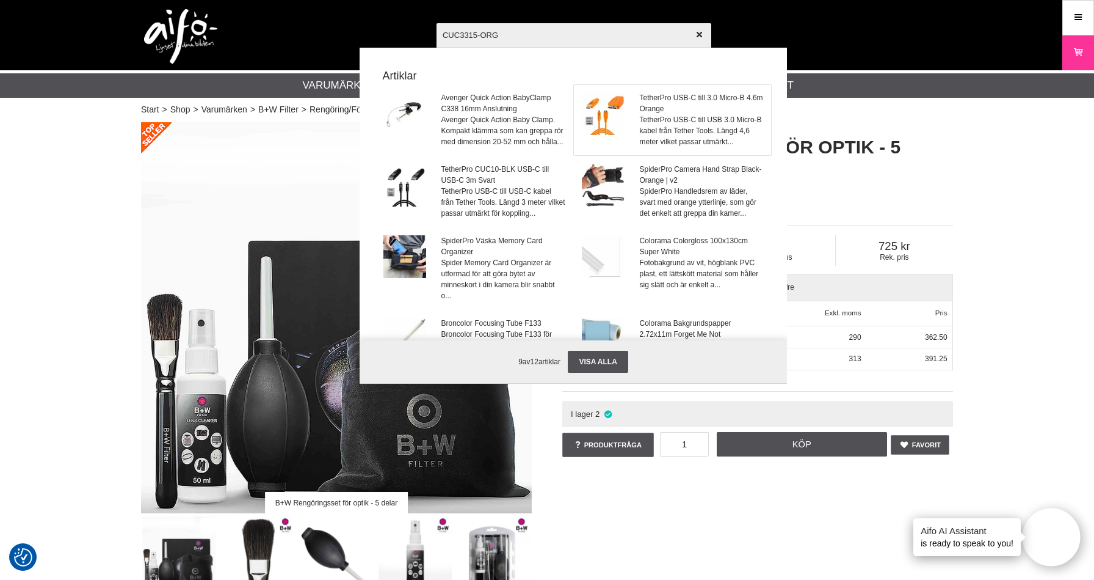
type input "CUC3315-ORG"
click at [644, 117] on span "TetherPro USB-C till USB 3.0 Micro-B kabel från Tether Tools. Längd 4,6 meter v…" at bounding box center [702, 130] width 124 height 33
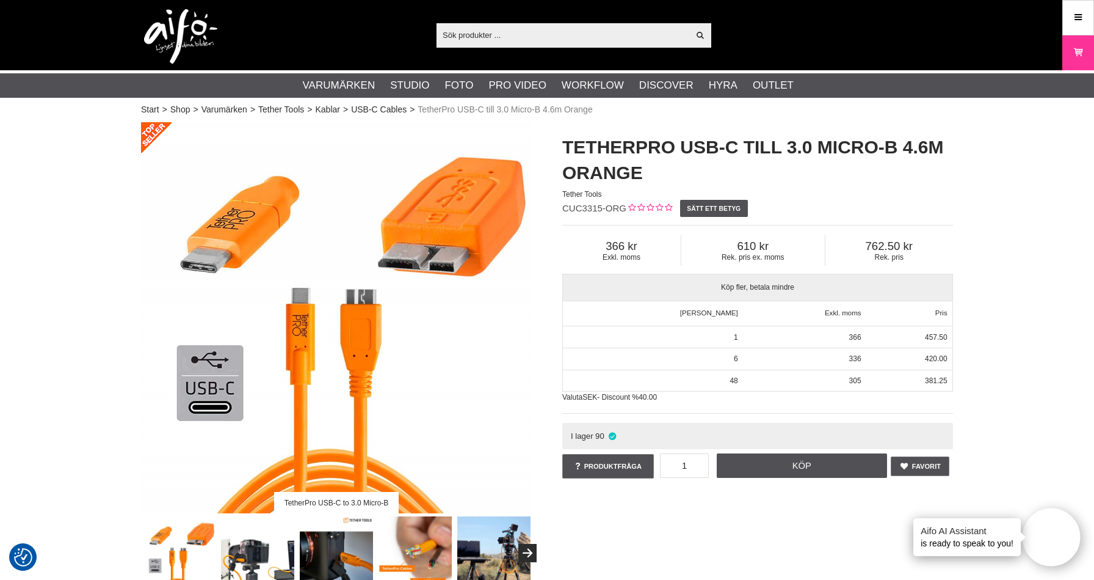
click at [503, 29] on input "text" at bounding box center [563, 35] width 252 height 18
paste input "CUC3315-ORG"
type input "CUC3315-ORG"
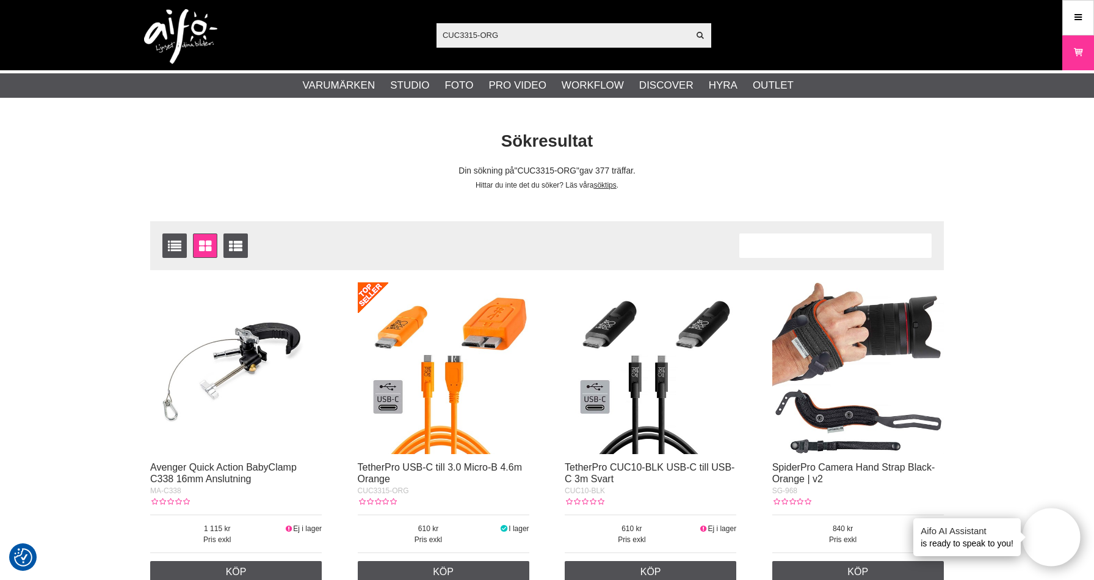
drag, startPoint x: 461, startPoint y: 34, endPoint x: 399, endPoint y: 30, distance: 62.4
click at [437, 31] on input "CUC3315-ORG" at bounding box center [563, 35] width 252 height 18
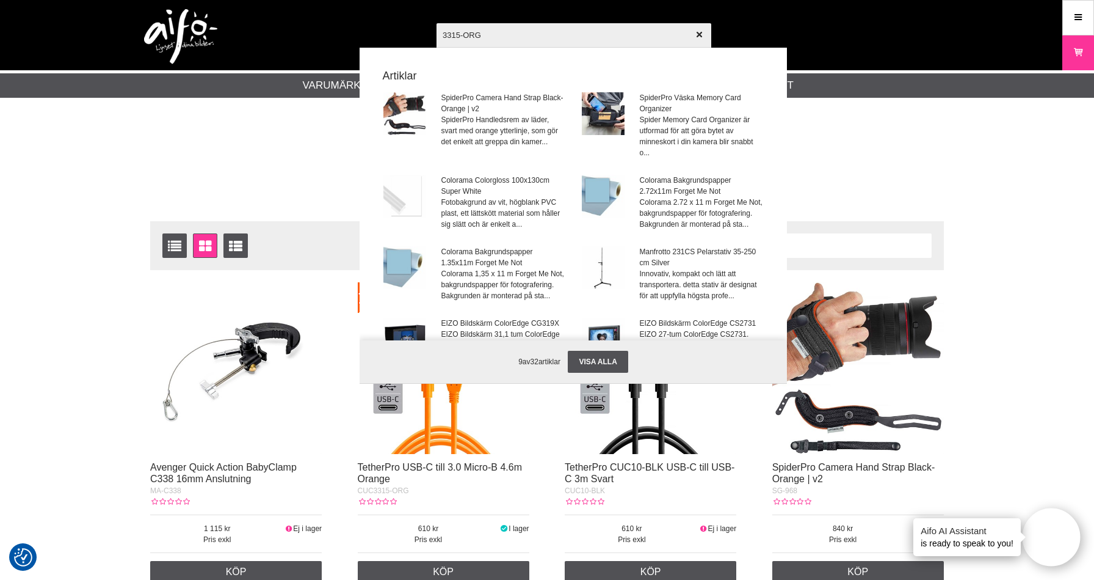
click at [524, 38] on input "3315-ORG" at bounding box center [574, 34] width 275 height 43
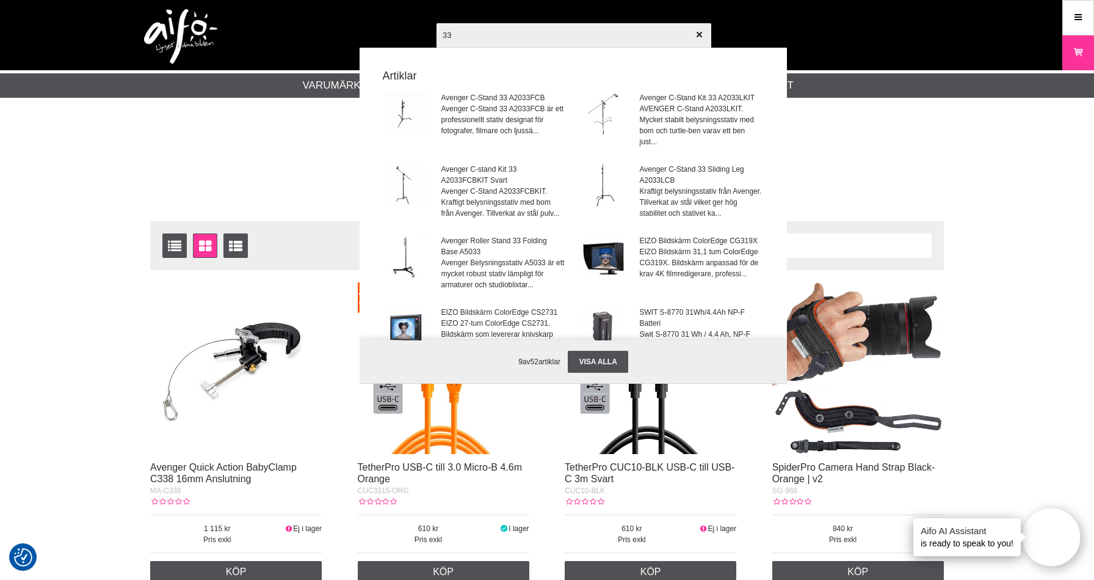
type input "3"
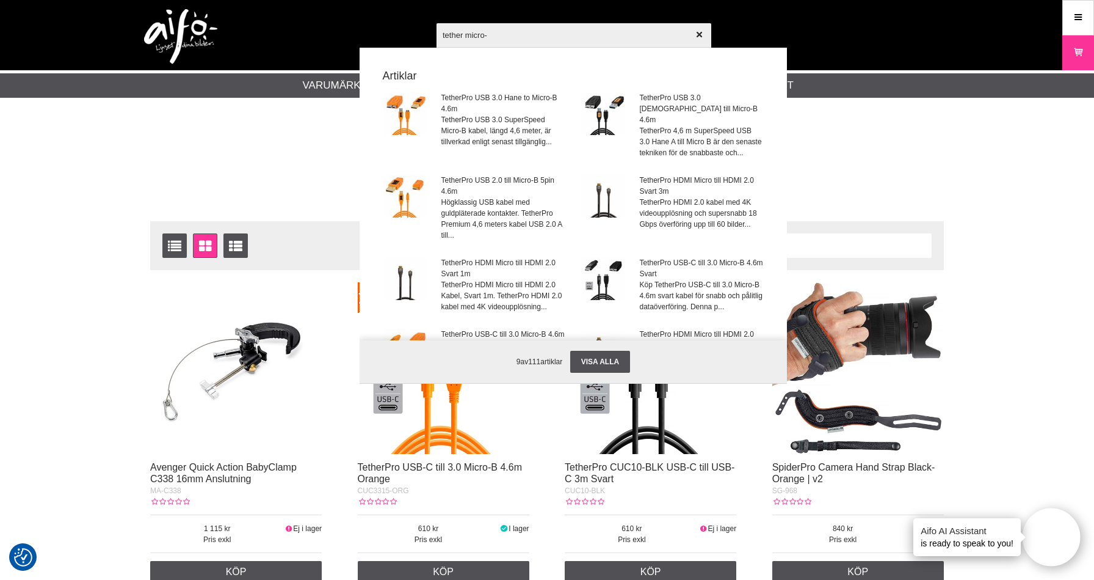
type input "tether micro-b"
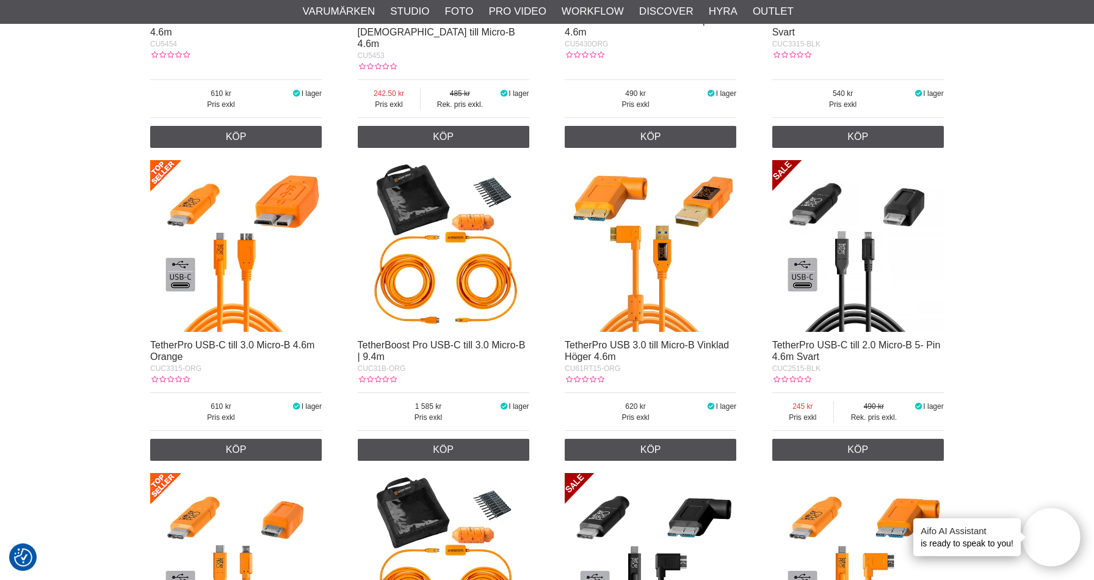
scroll to position [454, 0]
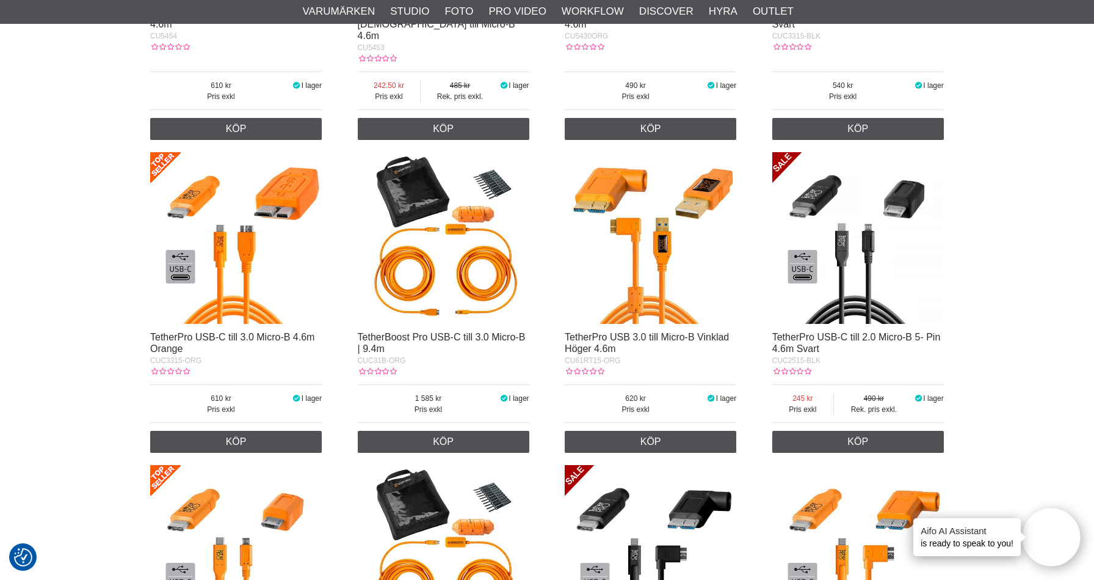
click at [272, 211] on img at bounding box center [236, 238] width 172 height 172
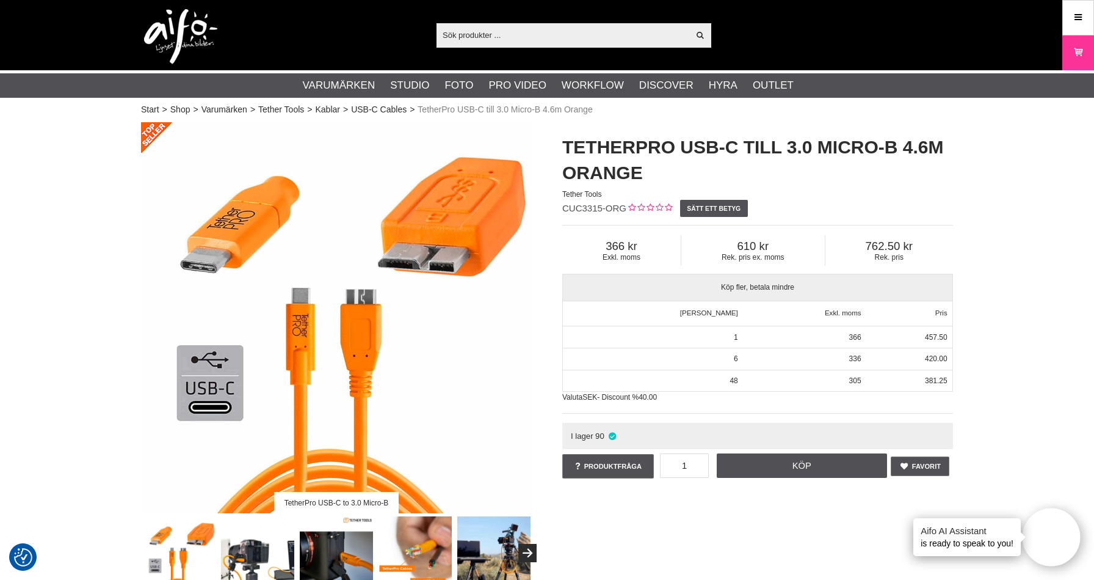
click at [616, 208] on span "CUC3315-ORG" at bounding box center [594, 208] width 64 height 10
click at [473, 30] on input "text" at bounding box center [563, 35] width 252 height 18
paste input "D291071"
type input "D291071"
